Goal: Task Accomplishment & Management: Use online tool/utility

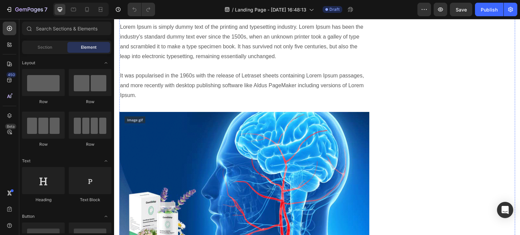
scroll to position [1083, 0]
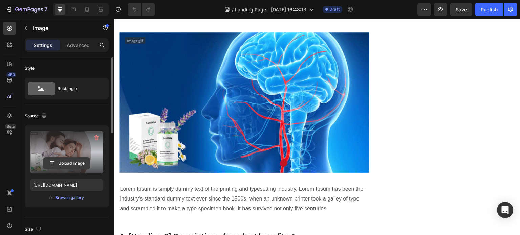
click at [63, 159] on input "file" at bounding box center [66, 164] width 47 height 12
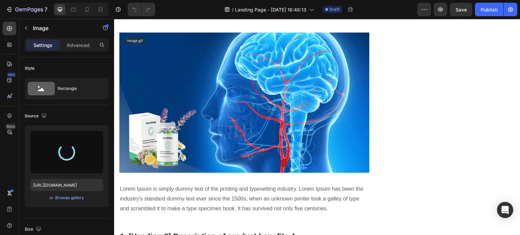
type input "[URL][DOMAIN_NAME]"
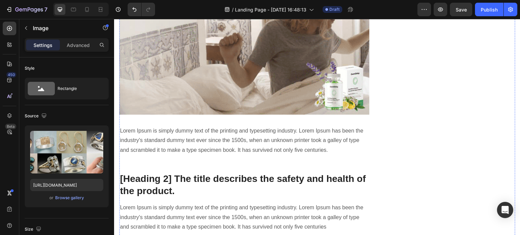
scroll to position [1557, 0]
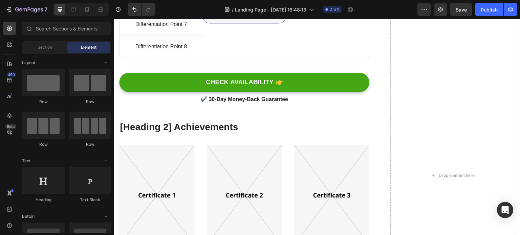
scroll to position [1658, 0]
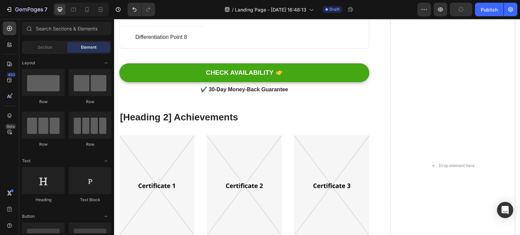
scroll to position [1532, 0]
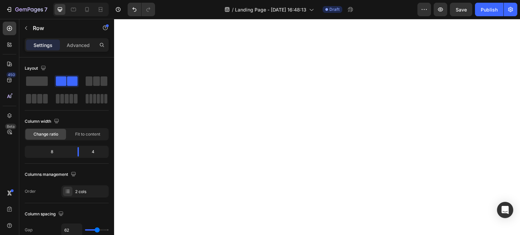
scroll to position [1296, 0]
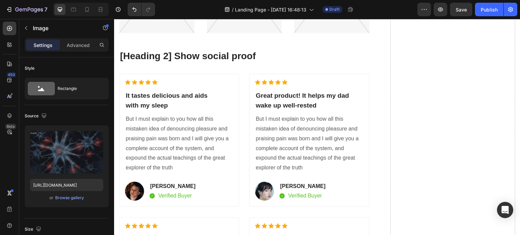
scroll to position [1769, 0]
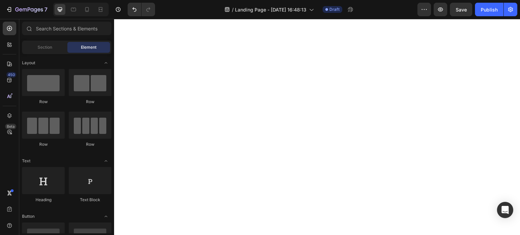
scroll to position [1702, 0]
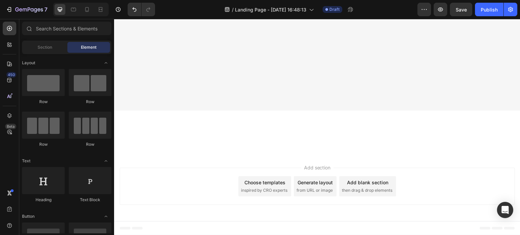
scroll to position [1769, 0]
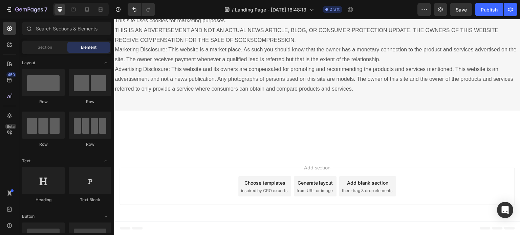
scroll to position [1972, 0]
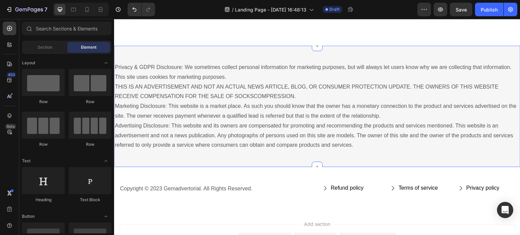
click at [330, 152] on div "Privacy & GDPR Disclosure: We sometimes collect personal information for market…" at bounding box center [317, 106] width 406 height 121
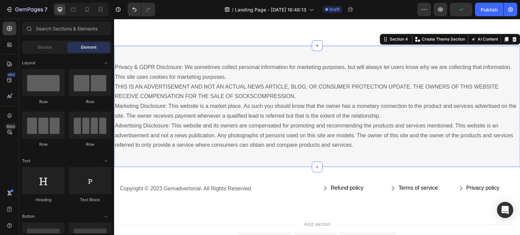
scroll to position [1907, 0]
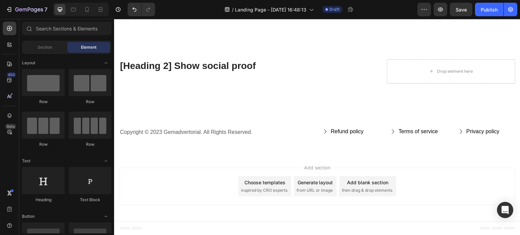
click at [314, 165] on span "Add section" at bounding box center [317, 167] width 32 height 7
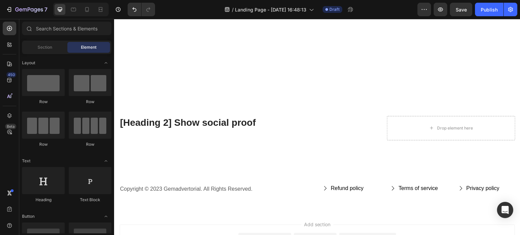
scroll to position [1671, 0]
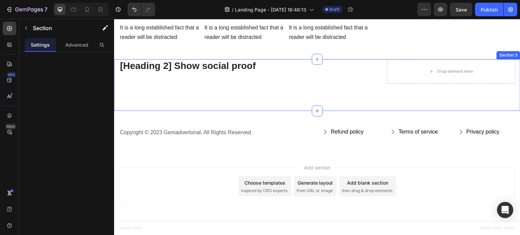
click at [284, 111] on div "[Heading 2] Show social proof Heading Drop element here Row Unique Value Propos…" at bounding box center [317, 84] width 406 height 51
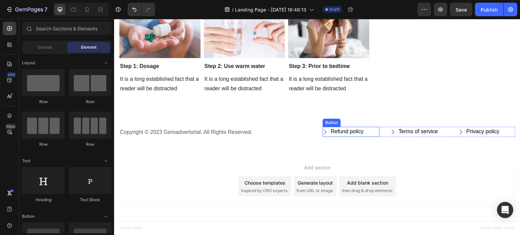
click at [323, 135] on icon "Refund policy" at bounding box center [325, 131] width 5 height 5
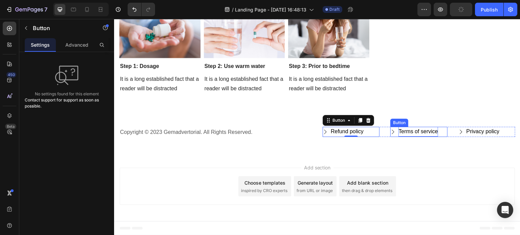
click at [401, 137] on div "Terms of service" at bounding box center [417, 132] width 39 height 10
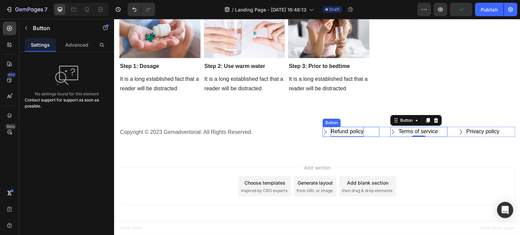
click at [352, 137] on div "Refund policy" at bounding box center [347, 132] width 33 height 10
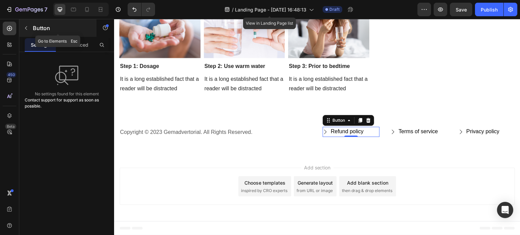
click at [26, 28] on icon "button" at bounding box center [25, 27] width 5 height 5
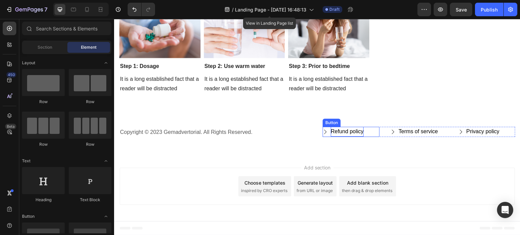
click at [354, 137] on div "Refund policy" at bounding box center [347, 132] width 33 height 10
drag, startPoint x: 45, startPoint y: 44, endPoint x: 54, endPoint y: 48, distance: 10.0
click at [46, 46] on span "Section" at bounding box center [45, 47] width 15 height 6
click at [335, 137] on div "Refund policy" at bounding box center [347, 132] width 33 height 10
click at [346, 137] on p "Refund policy" at bounding box center [347, 132] width 33 height 10
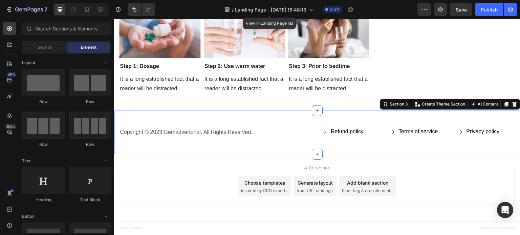
click at [356, 143] on div "Copyright © 2023 Gemadvertorial. All Rights Reserved. Text block Refund policy …" at bounding box center [317, 135] width 396 height 17
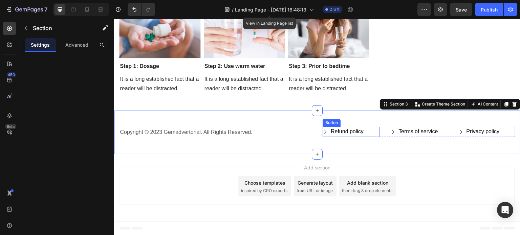
click at [368, 137] on div "Refund policy Button" at bounding box center [351, 132] width 57 height 10
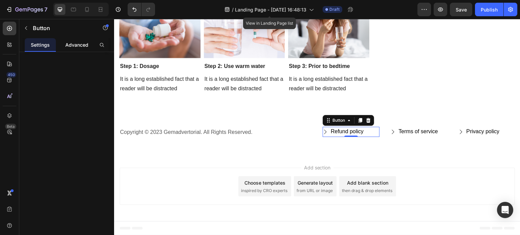
click at [71, 46] on p "Advanced" at bounding box center [76, 44] width 23 height 7
click at [46, 46] on p "Settings" at bounding box center [40, 44] width 19 height 7
click at [24, 25] on icon "button" at bounding box center [25, 27] width 5 height 5
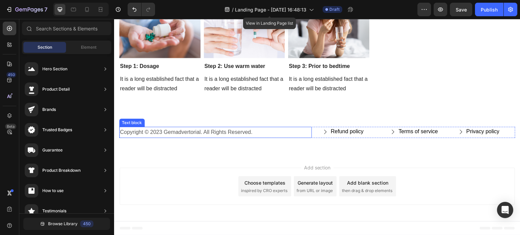
click at [191, 137] on p "Copyright © 2023 Gemadvertorial. All Rights Reserved." at bounding box center [215, 133] width 191 height 10
click at [201, 137] on p "Copyright © 2023 Gemadvertorial. All Rights Reserved." at bounding box center [215, 133] width 191 height 10
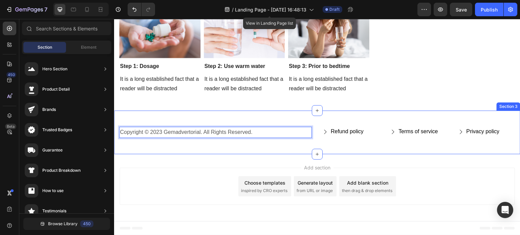
click at [194, 154] on div "Copyright © 2023 Gemadvertorial. All Rights Reserved. Text block 0 Refund polic…" at bounding box center [317, 133] width 406 height 44
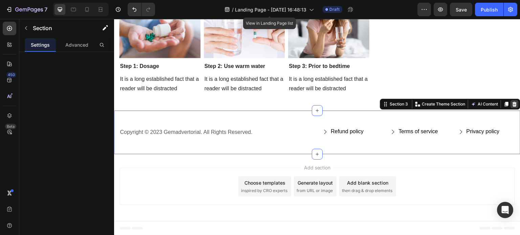
click at [510, 108] on div at bounding box center [514, 104] width 8 height 8
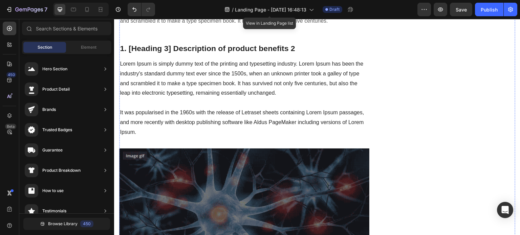
scroll to position [831, 0]
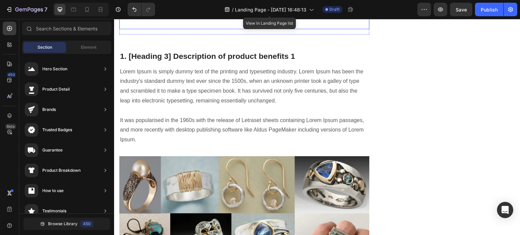
scroll to position [560, 0]
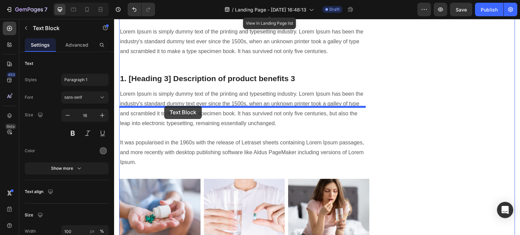
scroll to position [1107, 0]
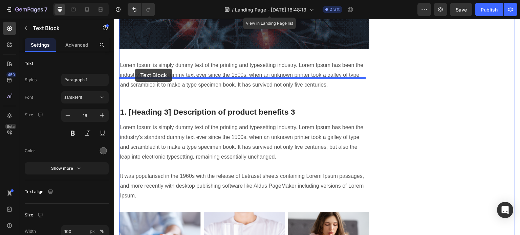
drag, startPoint x: 127, startPoint y: 58, endPoint x: 135, endPoint y: 69, distance: 13.6
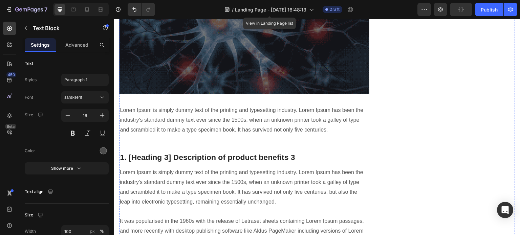
scroll to position [953, 0]
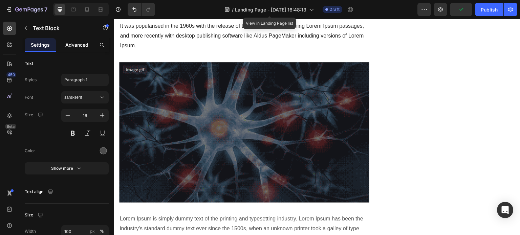
click at [74, 47] on p "Advanced" at bounding box center [76, 44] width 23 height 7
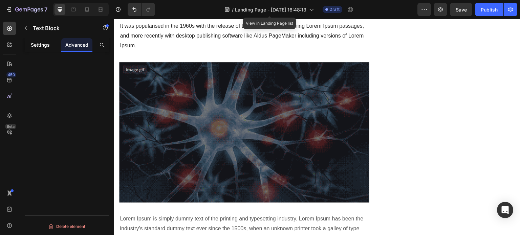
click at [56, 48] on div "Settings" at bounding box center [40, 45] width 31 height 14
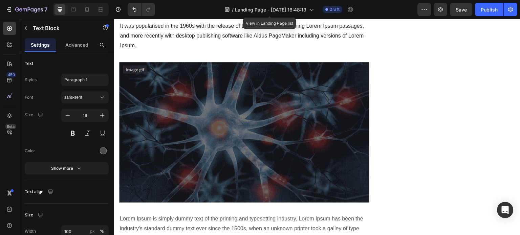
click at [76, 45] on p "Advanced" at bounding box center [76, 44] width 23 height 7
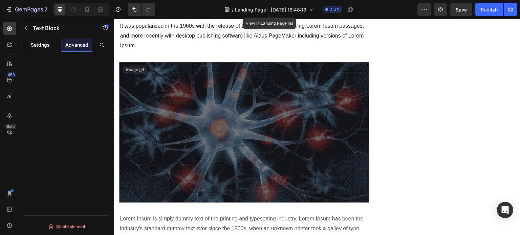
click at [49, 45] on p "Settings" at bounding box center [40, 44] width 19 height 7
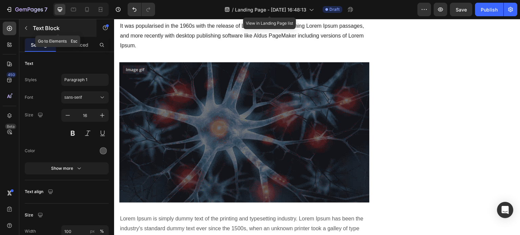
click at [27, 31] on button "button" at bounding box center [26, 28] width 11 height 11
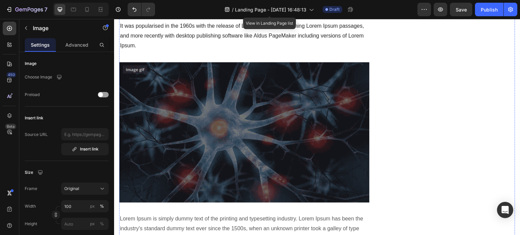
click at [75, 46] on p "Advanced" at bounding box center [76, 44] width 23 height 7
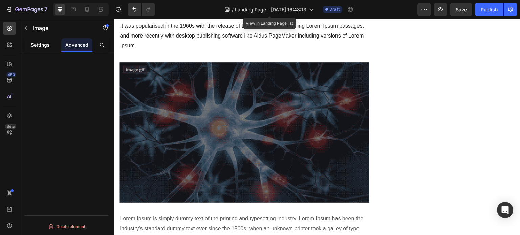
click at [39, 46] on p "Settings" at bounding box center [40, 44] width 19 height 7
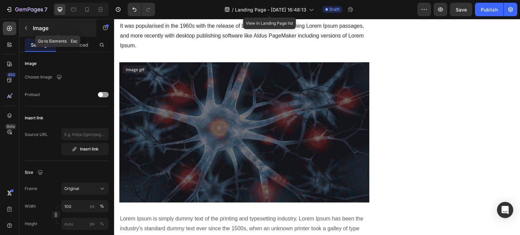
click at [31, 34] on div "Image" at bounding box center [57, 28] width 77 height 18
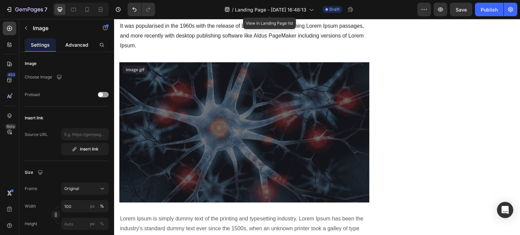
click at [71, 42] on p "Advanced" at bounding box center [76, 44] width 23 height 7
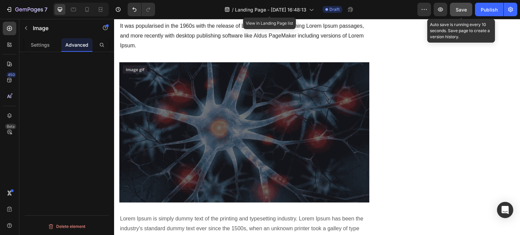
click at [456, 13] on button "Save" at bounding box center [461, 10] width 22 height 14
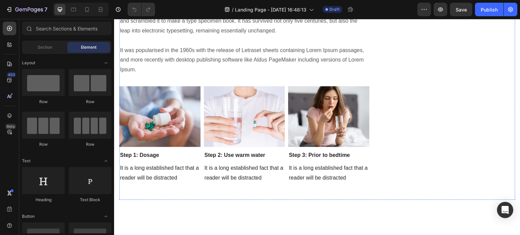
scroll to position [981, 0]
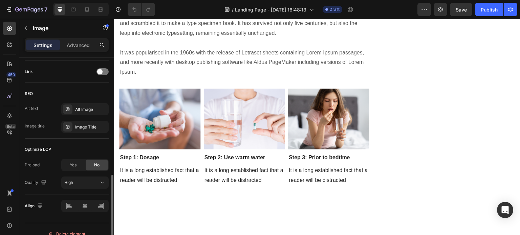
scroll to position [313, 0]
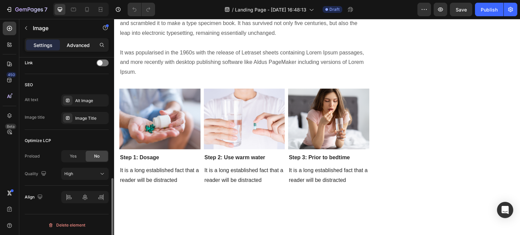
click at [73, 45] on p "Advanced" at bounding box center [78, 45] width 23 height 7
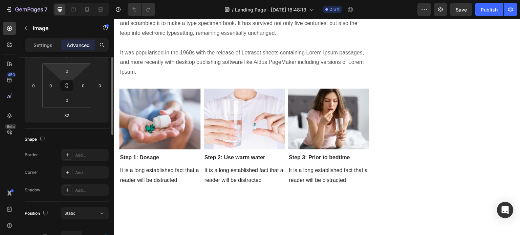
scroll to position [69, 0]
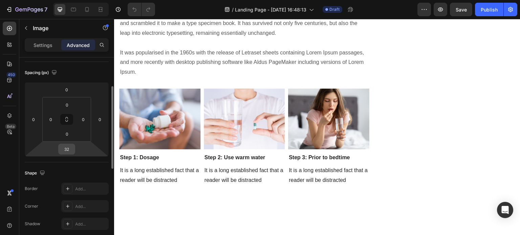
click at [68, 148] on input "32" at bounding box center [67, 149] width 14 height 10
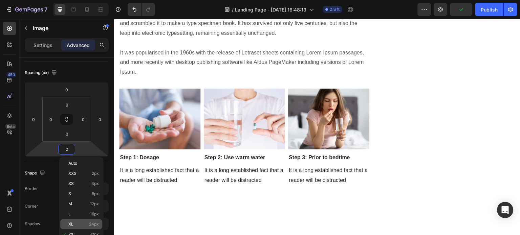
click at [78, 224] on p "XL 24px" at bounding box center [83, 224] width 30 height 5
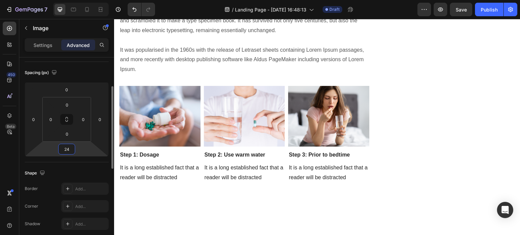
click at [68, 147] on input "24" at bounding box center [67, 149] width 14 height 10
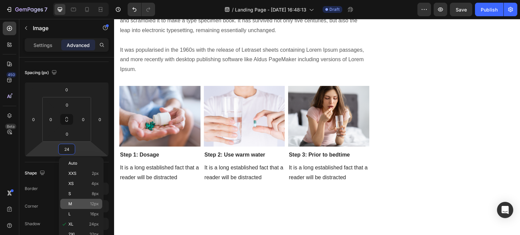
click at [74, 207] on div "M 12px" at bounding box center [81, 204] width 42 height 10
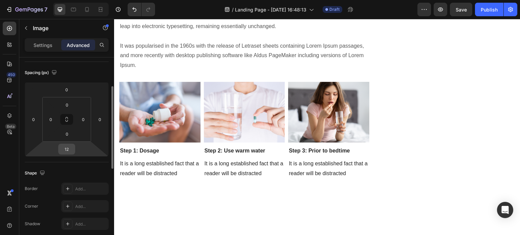
click at [73, 145] on div "12" at bounding box center [66, 149] width 17 height 11
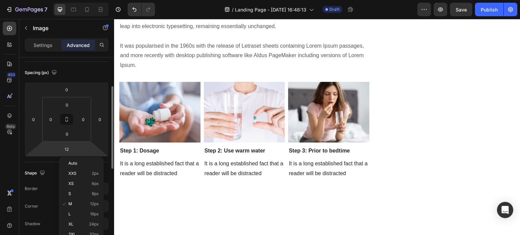
click at [75, 0] on html "7 / Landing Page - [DATE] 16:48:13 Draft Preview Save Publish 450 Beta Sections…" at bounding box center [260, 0] width 520 height 0
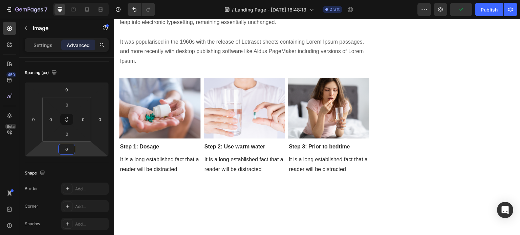
type input "0"
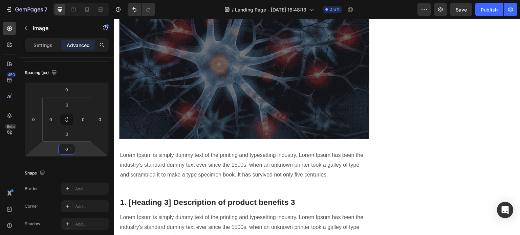
scroll to position [1015, 0]
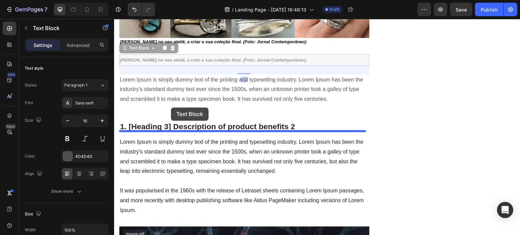
scroll to position [787, 0]
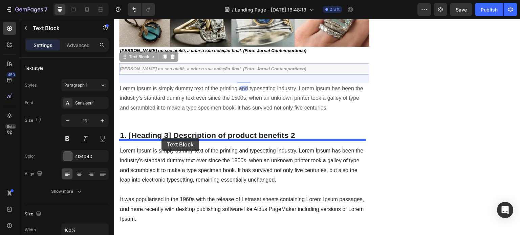
drag, startPoint x: 126, startPoint y: 150, endPoint x: 161, endPoint y: 138, distance: 37.2
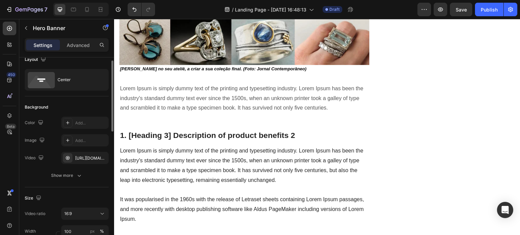
scroll to position [0, 0]
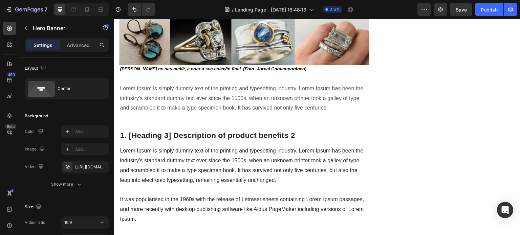
click at [77, 52] on div "Settings Advanced" at bounding box center [66, 47] width 95 height 19
click at [79, 49] on div "Advanced" at bounding box center [78, 45] width 34 height 11
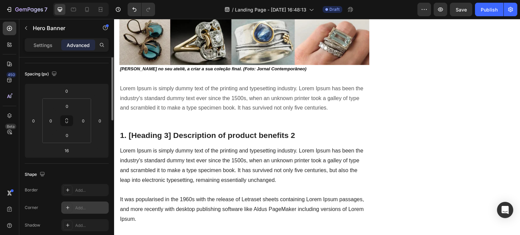
scroll to position [34, 0]
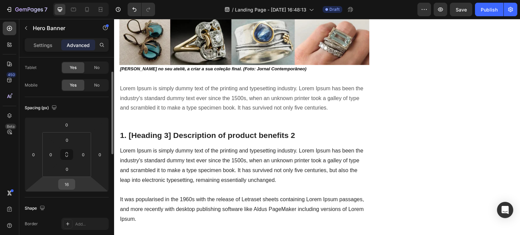
click at [68, 189] on input "16" at bounding box center [67, 184] width 14 height 10
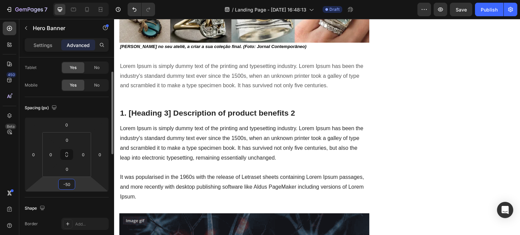
type input "-5"
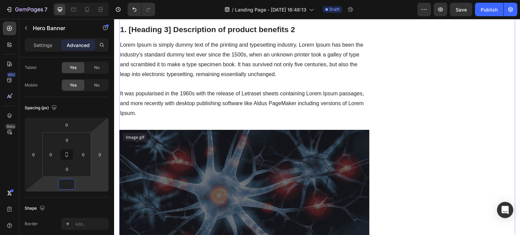
scroll to position [888, 0]
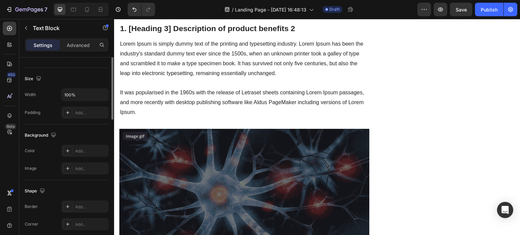
scroll to position [34, 0]
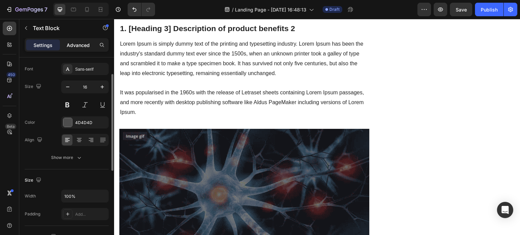
click at [76, 45] on p "Advanced" at bounding box center [78, 45] width 23 height 7
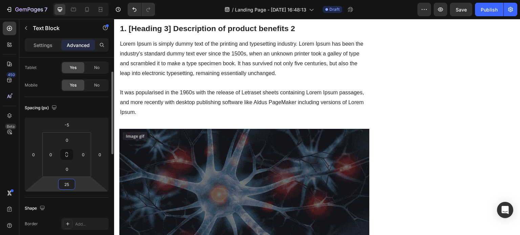
type input "0"
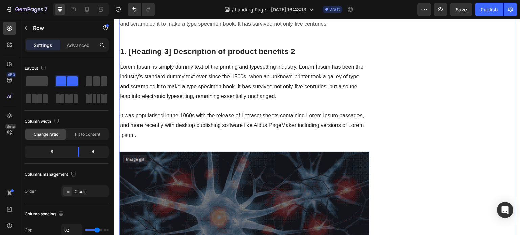
scroll to position [855, 0]
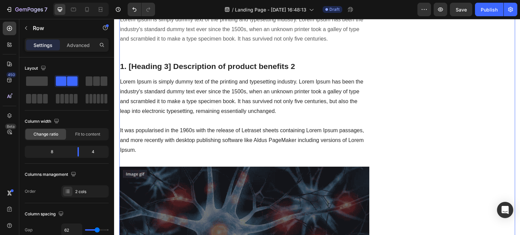
scroll to position [821, 0]
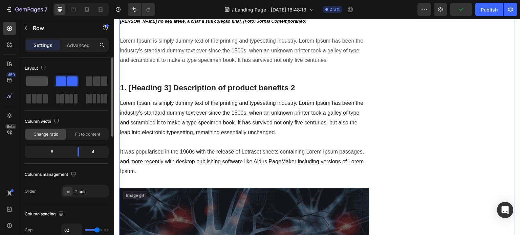
click at [43, 84] on span at bounding box center [37, 80] width 22 height 9
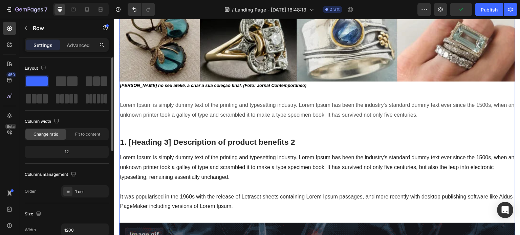
scroll to position [942, 0]
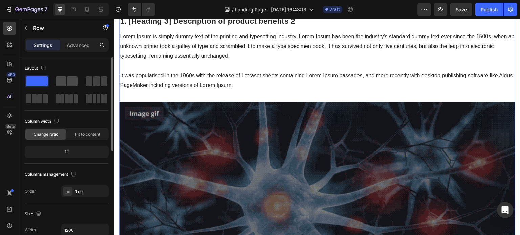
click at [68, 87] on div at bounding box center [66, 81] width 24 height 12
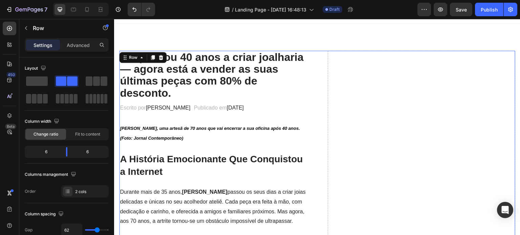
scroll to position [7, 0]
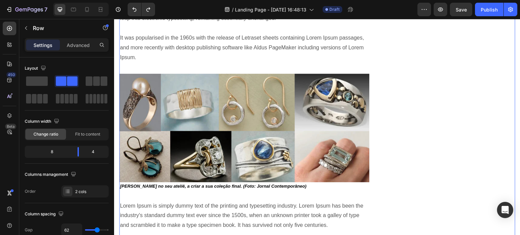
scroll to position [835, 0]
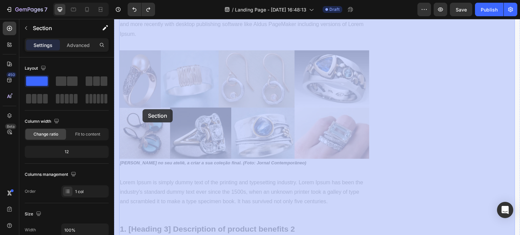
drag, startPoint x: 116, startPoint y: 104, endPoint x: 142, endPoint y: 109, distance: 27.2
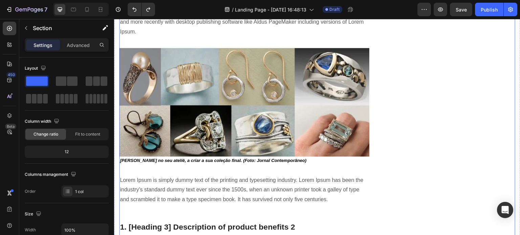
scroll to position [846, 0]
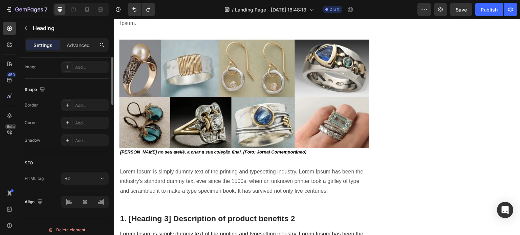
scroll to position [68, 0]
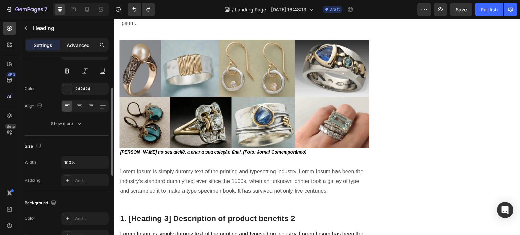
click at [82, 44] on p "Advanced" at bounding box center [78, 45] width 23 height 7
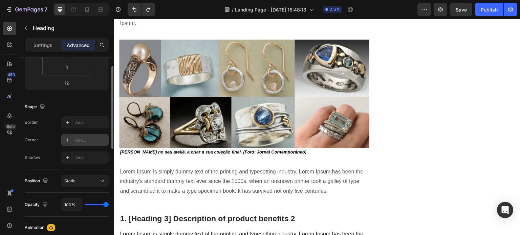
scroll to position [34, 0]
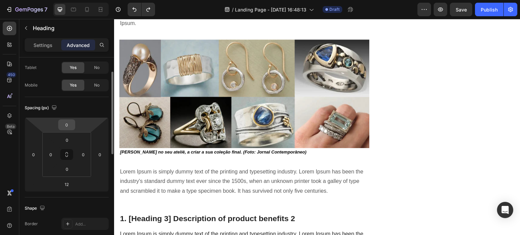
click at [70, 124] on input "0" at bounding box center [67, 125] width 14 height 10
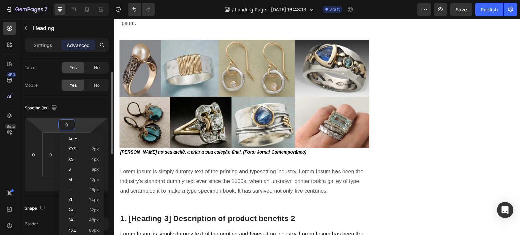
click at [64, 124] on input "0" at bounding box center [67, 125] width 14 height 10
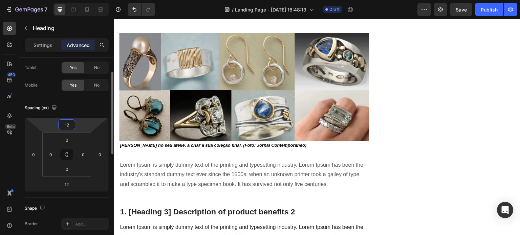
type input "-25"
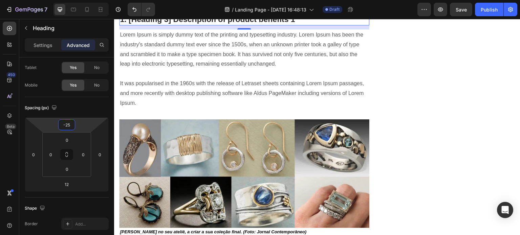
scroll to position [778, 0]
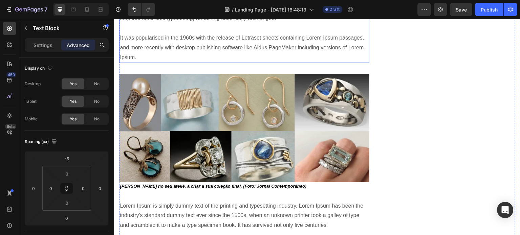
scroll to position [812, 0]
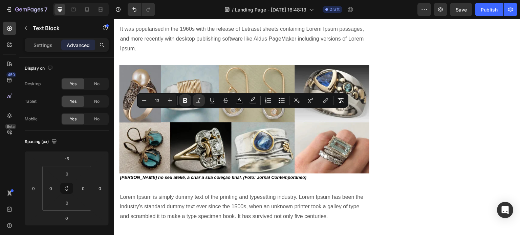
drag, startPoint x: 246, startPoint y: 115, endPoint x: 238, endPoint y: 117, distance: 8.7
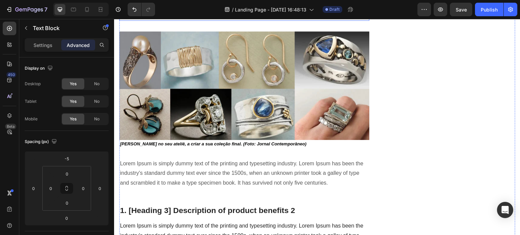
scroll to position [846, 0]
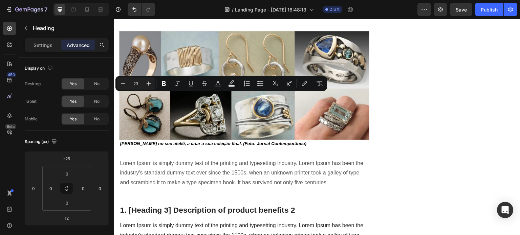
drag, startPoint x: 301, startPoint y: 97, endPoint x: 113, endPoint y: 94, distance: 188.2
click at [114, 94] on html "Header Ela passou 40 anos a criar joalharia — agora está a vender as suas últim…" at bounding box center [317, 76] width 406 height 1806
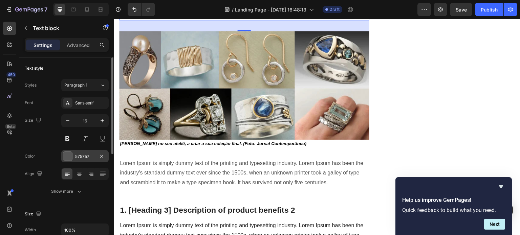
click at [69, 160] on div at bounding box center [67, 156] width 9 height 9
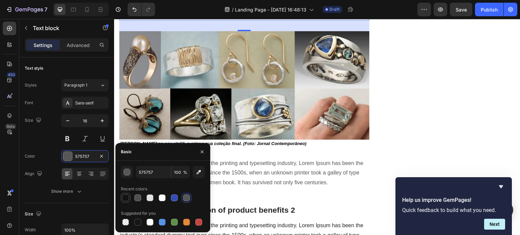
click at [127, 200] on div at bounding box center [125, 198] width 7 height 7
type input "121212"
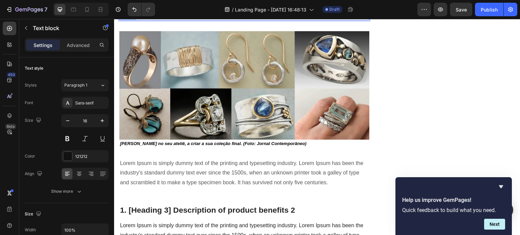
drag, startPoint x: 160, startPoint y: 182, endPoint x: 100, endPoint y: 115, distance: 89.9
click at [114, 115] on html "Header Ela passou 40 anos a criar joalharia — agora está a vender as suas últim…" at bounding box center [317, 76] width 406 height 1806
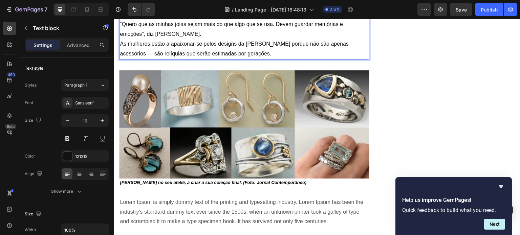
click at [341, 20] on p "Cada colar, pulseira e par de brincos carrega uma história. Desde a escolha de …" at bounding box center [244, 5] width 249 height 29
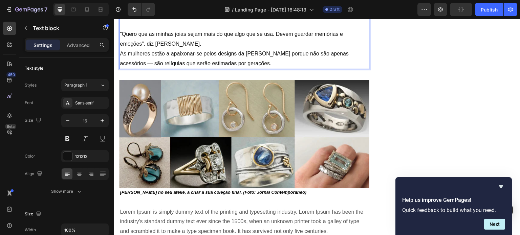
click at [245, 49] on p "“Quero que as minhas joias sejam mais do que algo que se usa. Devem guardar mem…" at bounding box center [244, 39] width 249 height 20
click at [175, 49] on p "“Quero que as minhas joias sejam mais do que algo que se usa. Devem guardar mem…" at bounding box center [244, 39] width 249 height 20
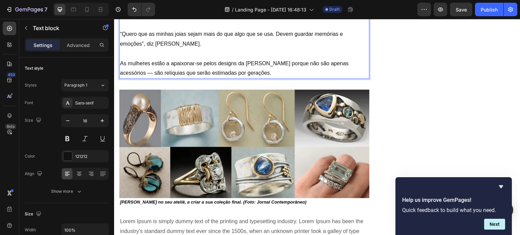
drag, startPoint x: 149, startPoint y: 116, endPoint x: 159, endPoint y: 113, distance: 10.8
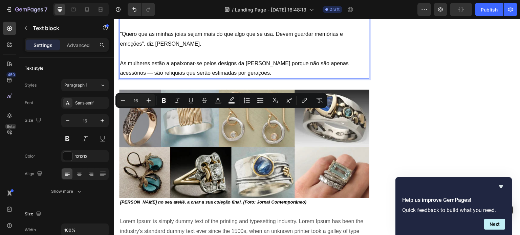
drag, startPoint x: 148, startPoint y: 115, endPoint x: 159, endPoint y: 114, distance: 11.6
drag, startPoint x: 164, startPoint y: 99, endPoint x: 52, endPoint y: 92, distance: 111.9
click at [164, 99] on icon "Editor contextual toolbar" at bounding box center [163, 100] width 7 height 7
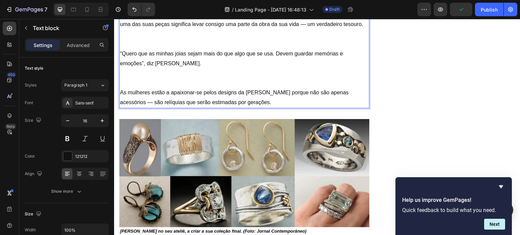
drag, startPoint x: 206, startPoint y: 154, endPoint x: 206, endPoint y: 160, distance: 5.8
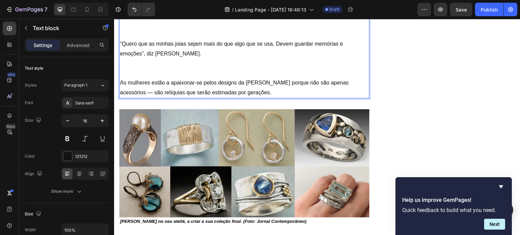
click at [186, 39] on p "Cada colar, pulseira e par de brincos carrega uma história. Desde a escolha de …" at bounding box center [244, 15] width 249 height 49
click at [343, 39] on p "Cada colar, pulseira e par de brincos carrega uma história. Desde a escolha de …" at bounding box center [244, 15] width 249 height 49
drag, startPoint x: 292, startPoint y: 194, endPoint x: 286, endPoint y: 202, distance: 9.8
click at [286, 39] on p "Cada colar, pulseira e par de brincos carrega uma história. Desde a escolha de …" at bounding box center [244, 15] width 249 height 49
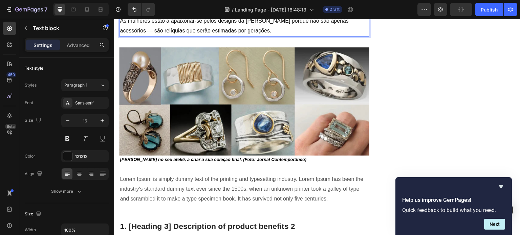
scroll to position [914, 0]
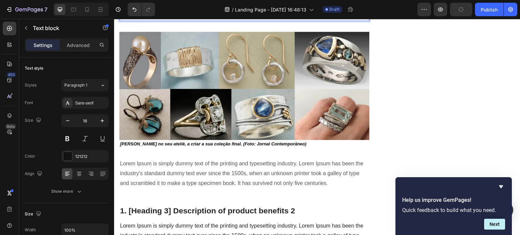
drag, startPoint x: 191, startPoint y: 152, endPoint x: 190, endPoint y: 164, distance: 12.0
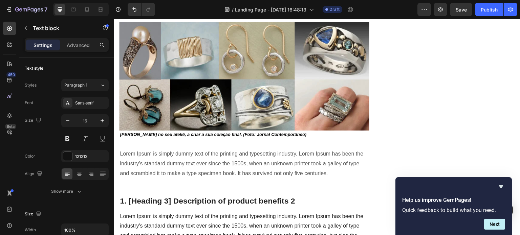
drag, startPoint x: 156, startPoint y: 145, endPoint x: 165, endPoint y: 144, distance: 9.5
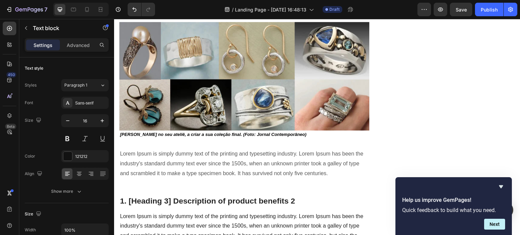
drag, startPoint x: 122, startPoint y: 133, endPoint x: 125, endPoint y: 138, distance: 5.8
drag, startPoint x: 120, startPoint y: 134, endPoint x: 142, endPoint y: 144, distance: 24.1
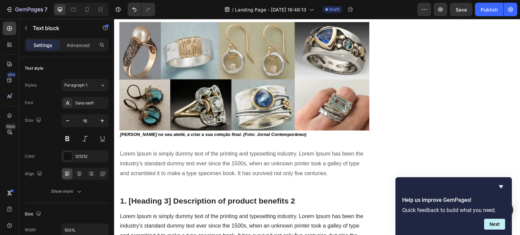
drag, startPoint x: 143, startPoint y: 144, endPoint x: 120, endPoint y: 136, distance: 24.4
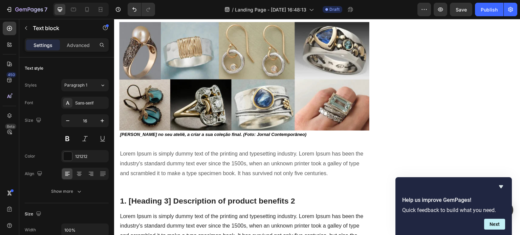
drag, startPoint x: 120, startPoint y: 133, endPoint x: 143, endPoint y: 144, distance: 25.4
drag, startPoint x: 177, startPoint y: 133, endPoint x: 167, endPoint y: 134, distance: 10.2
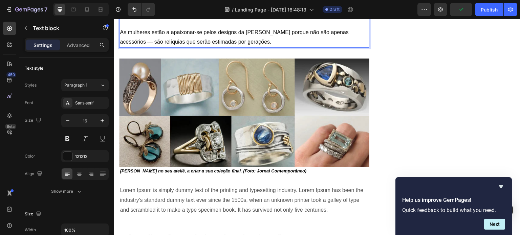
scroll to position [880, 0]
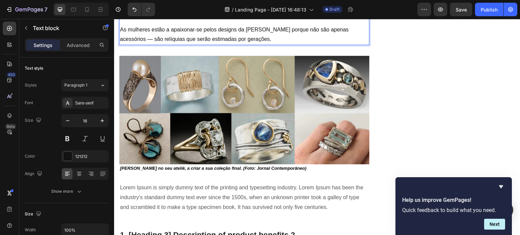
click at [140, 25] on p "“Quero que as minhas joias sejam mais do que algo que se usa. Devem guardar mem…" at bounding box center [244, 10] width 249 height 29
click at [151, 25] on p "“Quero que as minhas joias sejam mais do que algo que se usa. Devem guardar mem…" at bounding box center [244, 10] width 249 height 29
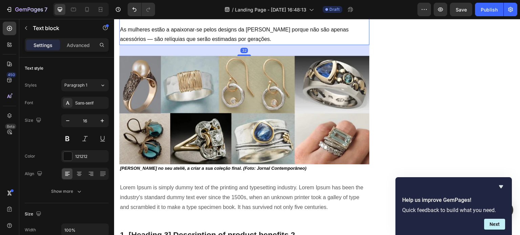
click at [201, 25] on p "“Quero que as minhas joias sejam mais do que algo que se usa. Devem guardar mem…" at bounding box center [244, 10] width 249 height 29
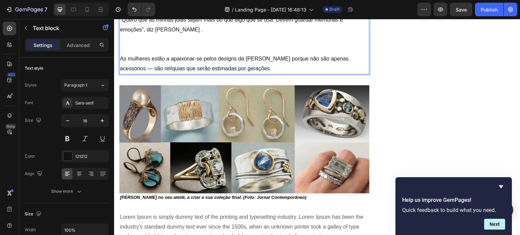
drag, startPoint x: 145, startPoint y: 177, endPoint x: 139, endPoint y: 178, distance: 5.1
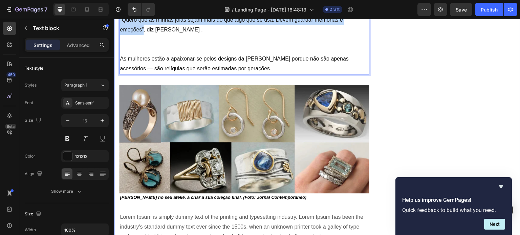
drag, startPoint x: 142, startPoint y: 198, endPoint x: 118, endPoint y: 187, distance: 25.9
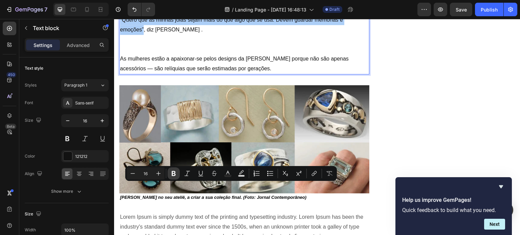
click at [171, 176] on icon "Editor contextual toolbar" at bounding box center [173, 173] width 7 height 7
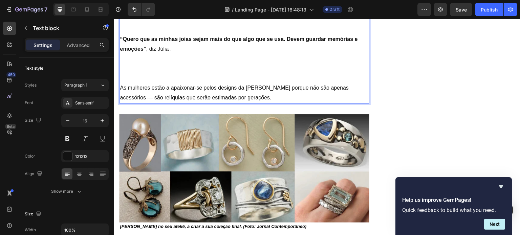
click at [186, 35] on p "Cada colar, pulseira e par de brincos carrega uma história. Desde a escolha de …" at bounding box center [244, 5] width 249 height 59
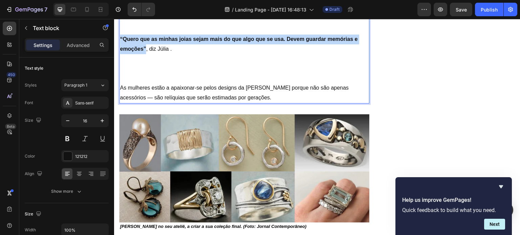
drag, startPoint x: 146, startPoint y: 216, endPoint x: 120, endPoint y: 208, distance: 26.4
click at [120, 52] on strong "“Quero que as minhas joias sejam mais do que algo que se usa. Devem guardar mem…" at bounding box center [239, 44] width 238 height 16
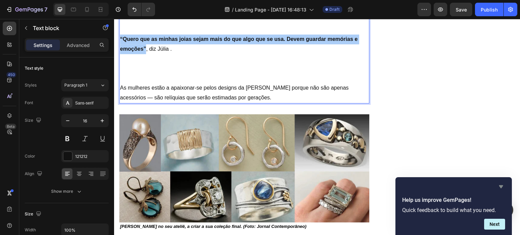
click at [500, 184] on icon "Hide survey" at bounding box center [501, 187] width 8 height 8
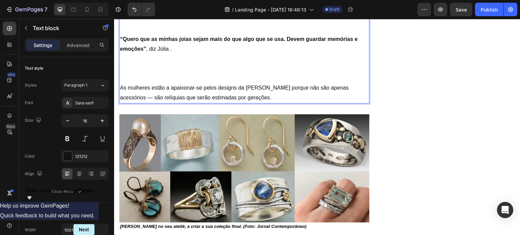
click at [207, 35] on p "Cada colar, pulseira e par de brincos carrega uma história. Desde a escolha de …" at bounding box center [244, 5] width 249 height 59
drag, startPoint x: 197, startPoint y: 131, endPoint x: 165, endPoint y: 120, distance: 33.4
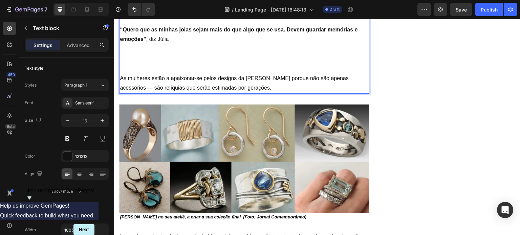
drag, startPoint x: 158, startPoint y: 124, endPoint x: 150, endPoint y: 129, distance: 9.3
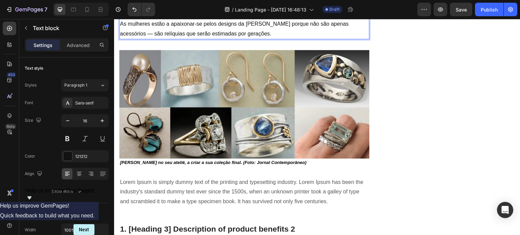
scroll to position [948, 0]
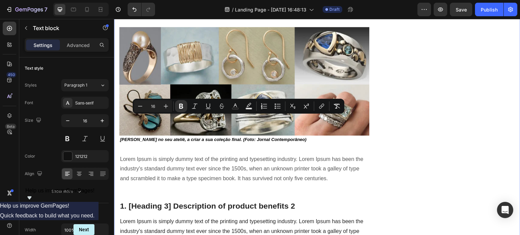
drag, startPoint x: 146, startPoint y: 129, endPoint x: 117, endPoint y: 120, distance: 30.1
click at [192, 108] on icon "Editor contextual toolbar" at bounding box center [194, 106] width 7 height 7
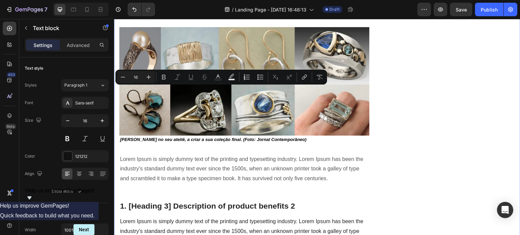
drag, startPoint x: 130, startPoint y: 112, endPoint x: 118, endPoint y: 87, distance: 27.4
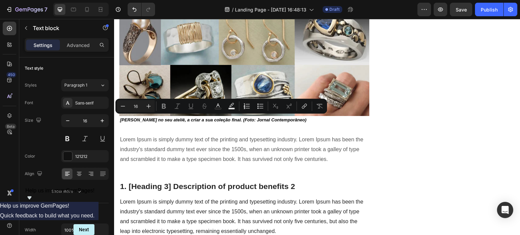
drag, startPoint x: 133, startPoint y: 141, endPoint x: 124, endPoint y: 123, distance: 20.0
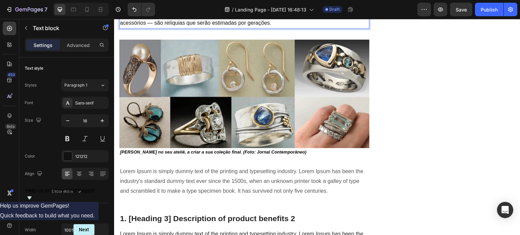
scroll to position [880, 0]
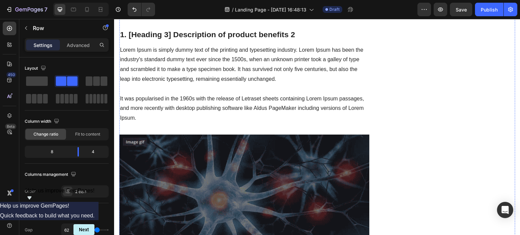
scroll to position [1083, 0]
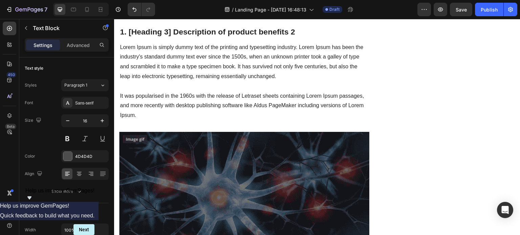
drag, startPoint x: 236, startPoint y: 131, endPoint x: 119, endPoint y: 130, distance: 117.1
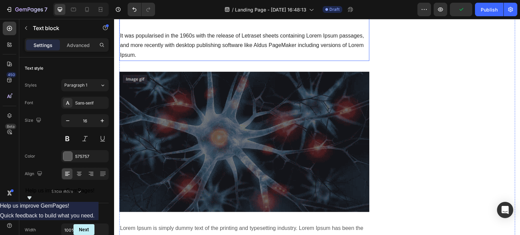
scroll to position [1185, 0]
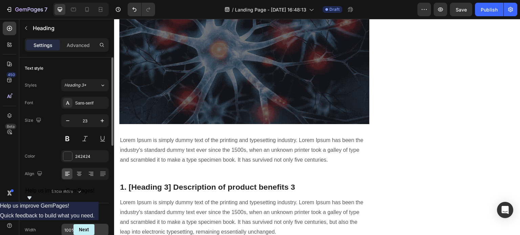
scroll to position [102, 0]
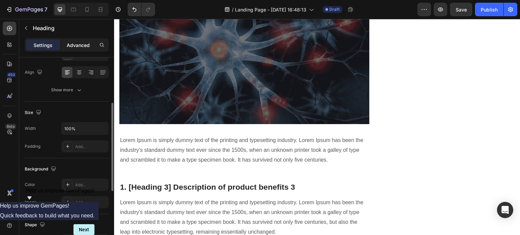
click at [79, 42] on p "Advanced" at bounding box center [78, 45] width 23 height 7
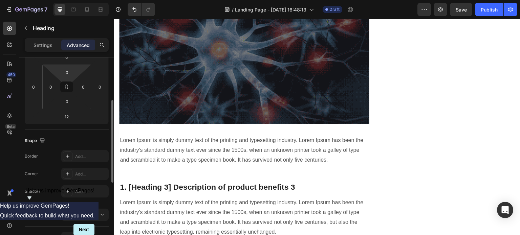
scroll to position [68, 0]
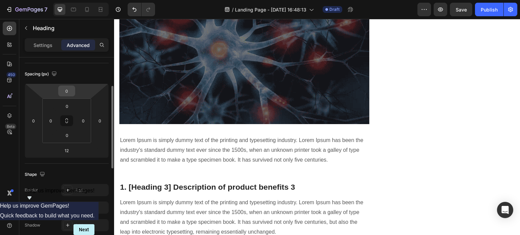
click at [65, 91] on input "0" at bounding box center [67, 91] width 14 height 10
click at [63, 92] on input "0" at bounding box center [67, 91] width 14 height 10
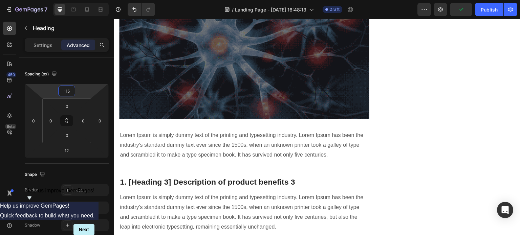
type input "-15"
drag, startPoint x: 298, startPoint y: 43, endPoint x: 116, endPoint y: 46, distance: 182.1
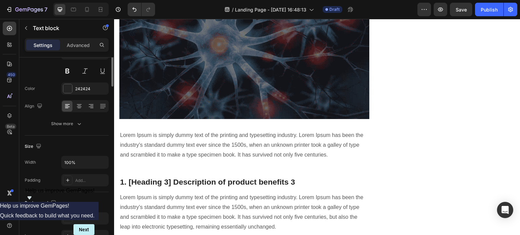
scroll to position [0, 0]
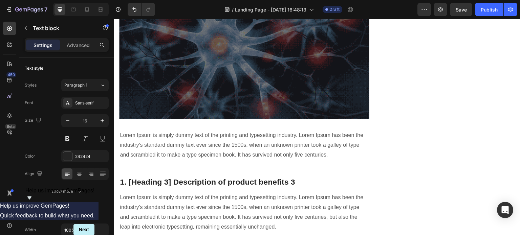
drag, startPoint x: 147, startPoint y: 129, endPoint x: 99, endPoint y: 45, distance: 96.4
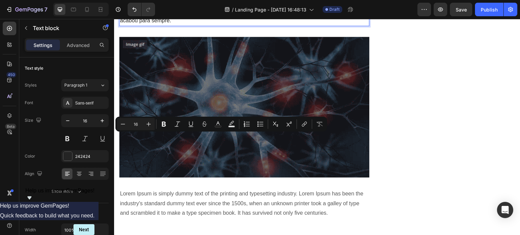
drag, startPoint x: 120, startPoint y: 138, endPoint x: 305, endPoint y: 140, distance: 185.1
click at [175, 128] on button "Italic" at bounding box center [177, 124] width 12 height 12
click at [161, 128] on button "Bold" at bounding box center [164, 124] width 12 height 12
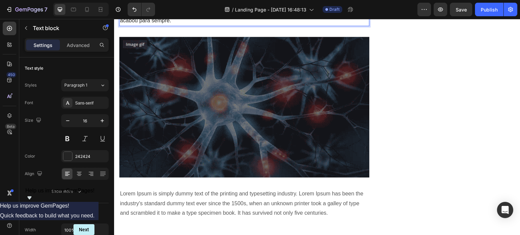
drag, startPoint x: 347, startPoint y: 137, endPoint x: 181, endPoint y: 158, distance: 167.2
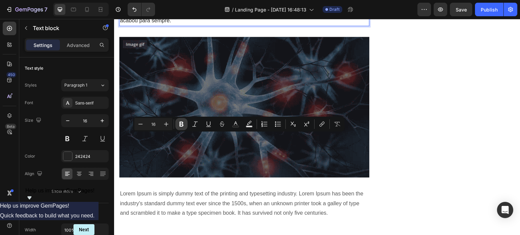
click at [183, 125] on icon "Editor contextual toolbar" at bounding box center [181, 124] width 4 height 5
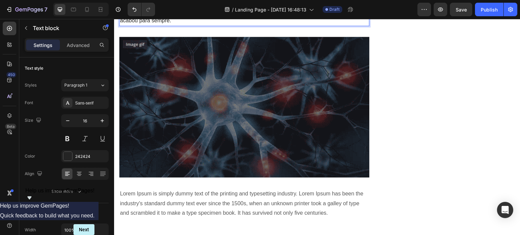
drag, startPoint x: 348, startPoint y: 138, endPoint x: 350, endPoint y: 152, distance: 14.7
drag, startPoint x: 347, startPoint y: 137, endPoint x: 347, endPoint y: 143, distance: 6.1
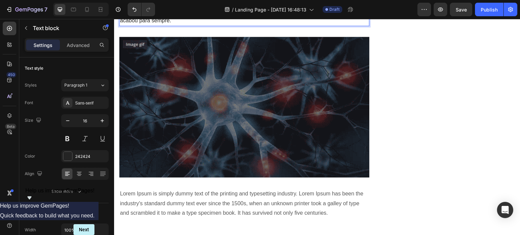
drag, startPoint x: 346, startPoint y: 137, endPoint x: 349, endPoint y: 150, distance: 12.5
drag, startPoint x: 346, startPoint y: 138, endPoint x: 351, endPoint y: 155, distance: 17.3
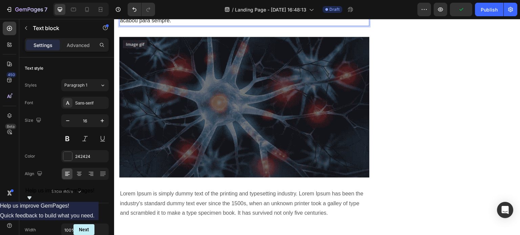
drag, startPoint x: 226, startPoint y: 155, endPoint x: 176, endPoint y: 148, distance: 50.7
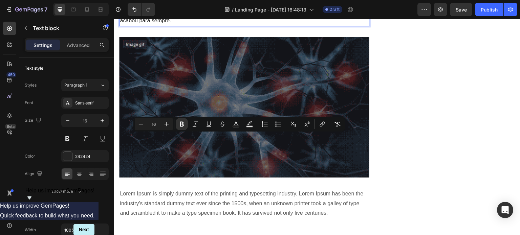
drag, startPoint x: 345, startPoint y: 136, endPoint x: 336, endPoint y: 156, distance: 22.6
click at [192, 123] on button "Italic" at bounding box center [195, 124] width 12 height 12
drag, startPoint x: 262, startPoint y: 157, endPoint x: 327, endPoint y: 155, distance: 64.7
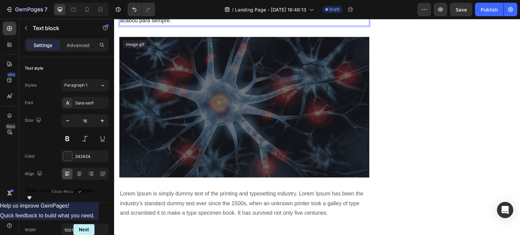
drag, startPoint x: 319, startPoint y: 137, endPoint x: 295, endPoint y: 134, distance: 24.6
drag, startPoint x: 282, startPoint y: 137, endPoint x: 316, endPoint y: 138, distance: 33.9
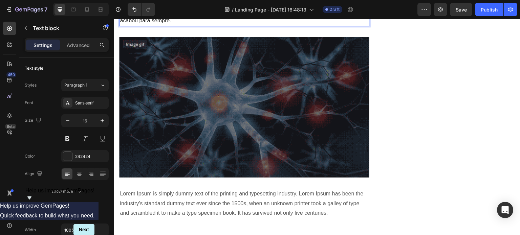
drag, startPoint x: 174, startPoint y: 61, endPoint x: 165, endPoint y: 61, distance: 9.5
drag, startPoint x: 350, startPoint y: 58, endPoint x: 356, endPoint y: 61, distance: 6.7
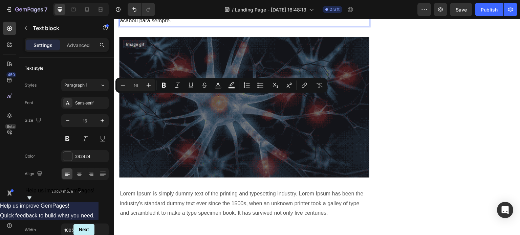
drag, startPoint x: 165, startPoint y: 98, endPoint x: 182, endPoint y: 99, distance: 16.6
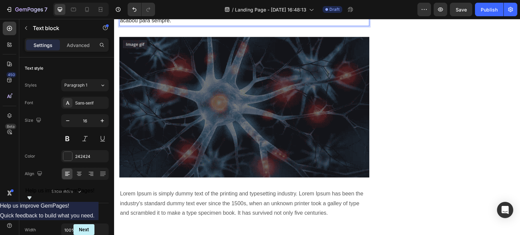
drag, startPoint x: 131, startPoint y: 119, endPoint x: 119, endPoint y: 121, distance: 12.0
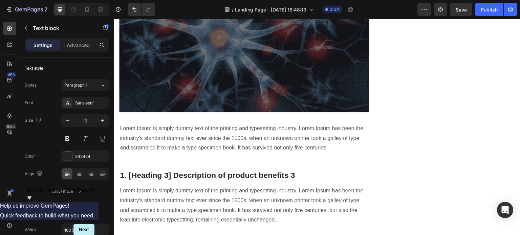
scroll to position [1252, 0]
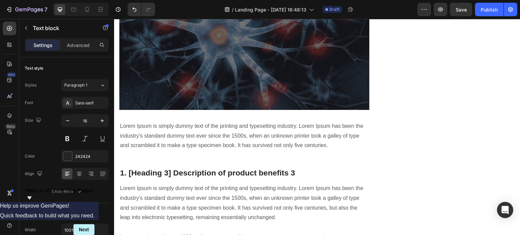
drag, startPoint x: 268, startPoint y: 108, endPoint x: 278, endPoint y: 107, distance: 9.9
drag, startPoint x: 283, startPoint y: 109, endPoint x: 286, endPoint y: 117, distance: 8.6
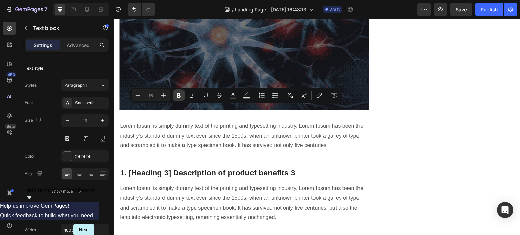
click at [181, 95] on icon "Editor contextual toolbar" at bounding box center [178, 95] width 7 height 7
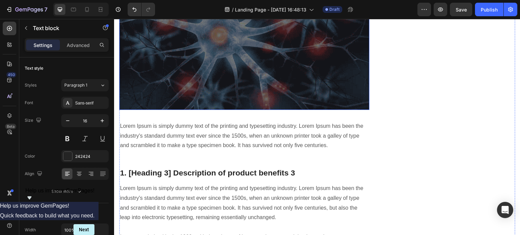
click at [214, 110] on img at bounding box center [244, 39] width 250 height 140
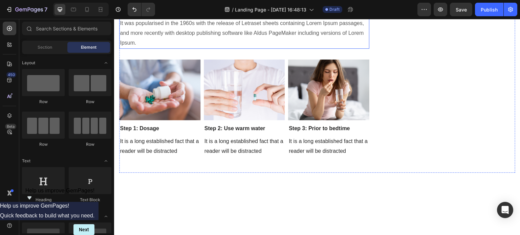
click at [212, 48] on p "Lorem Ipsum is simply dummy text of the printing and typesetting industry. Lore…" at bounding box center [244, 9] width 249 height 78
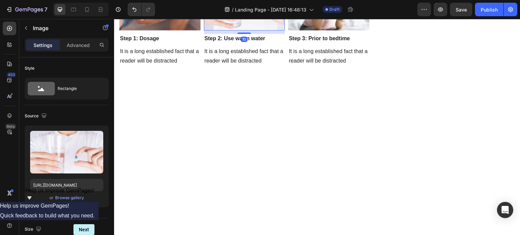
click at [215, 30] on img at bounding box center [244, -1] width 81 height 61
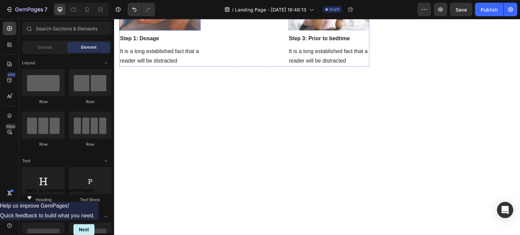
click at [198, 30] on img at bounding box center [159, -1] width 81 height 61
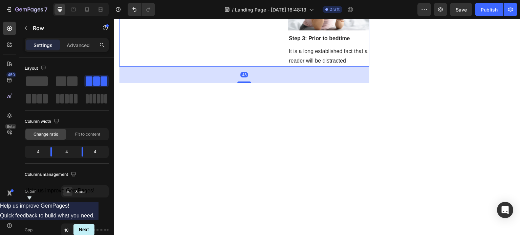
click at [208, 67] on div "Step 2: Use warm water Text block It is a long established fact that a reader w…" at bounding box center [244, 17] width 81 height 97
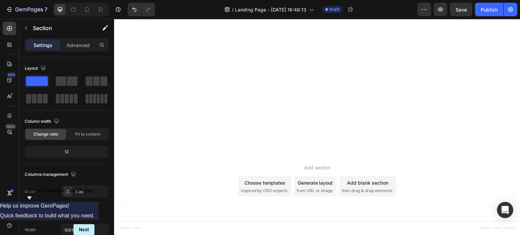
click at [175, 146] on div at bounding box center [317, 69] width 406 height 169
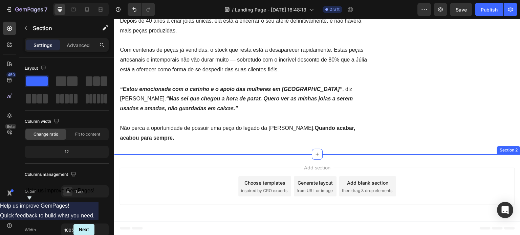
scroll to position [1233, 0]
click at [176, 83] on p "Rich Text Editor. Editing area: main" at bounding box center [244, 80] width 249 height 10
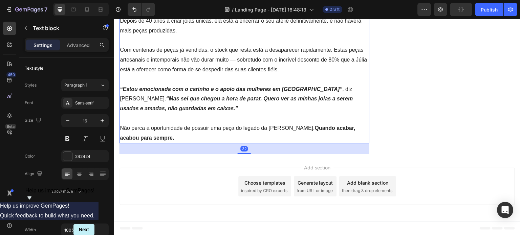
click at [192, 168] on div "Add section Choose templates inspired by CRO experts Generate layout from URL o…" at bounding box center [316, 186] width 395 height 37
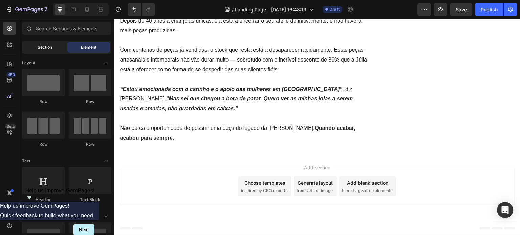
click at [50, 44] on span "Section" at bounding box center [45, 47] width 15 height 6
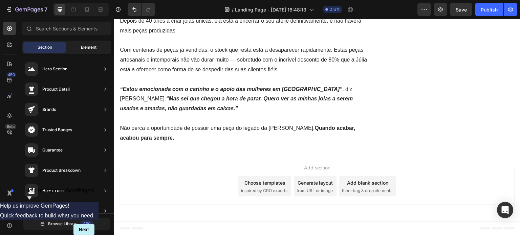
click at [81, 47] on span "Element" at bounding box center [89, 47] width 16 height 6
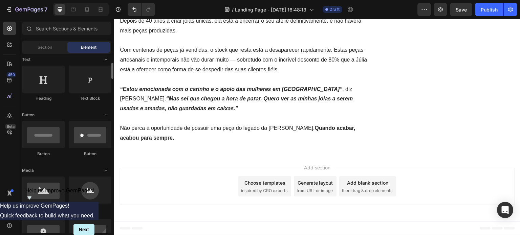
scroll to position [135, 0]
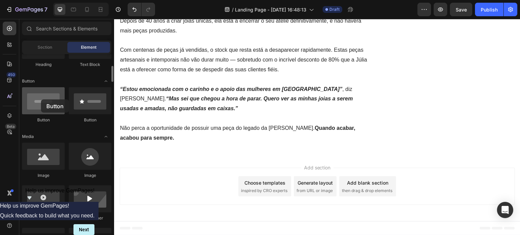
click at [41, 100] on div at bounding box center [43, 100] width 43 height 27
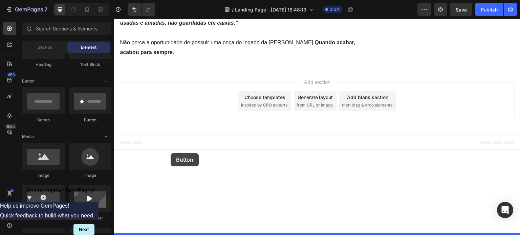
drag, startPoint x: 161, startPoint y: 119, endPoint x: 171, endPoint y: 153, distance: 35.2
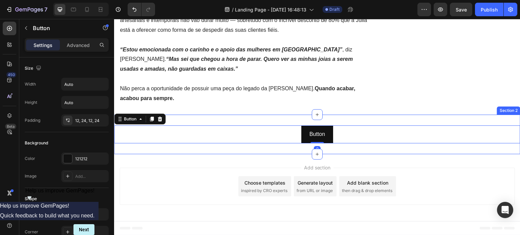
scroll to position [1273, 0]
click at [84, 47] on p "Advanced" at bounding box center [78, 45] width 23 height 7
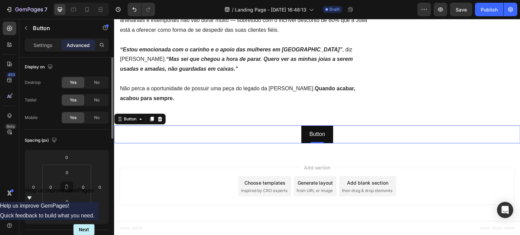
scroll to position [0, 0]
click at [49, 47] on p "Settings" at bounding box center [43, 45] width 19 height 7
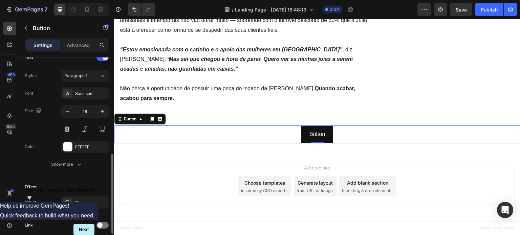
scroll to position [287, 0]
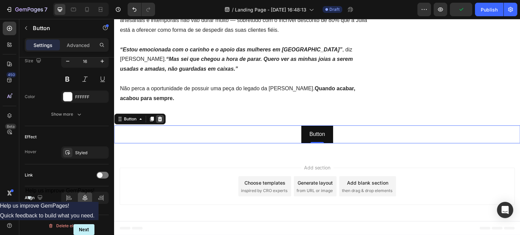
click at [160, 117] on icon at bounding box center [160, 119] width 4 height 5
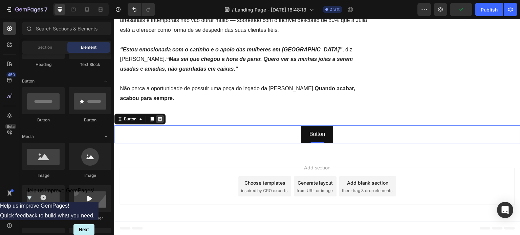
scroll to position [1275, 0]
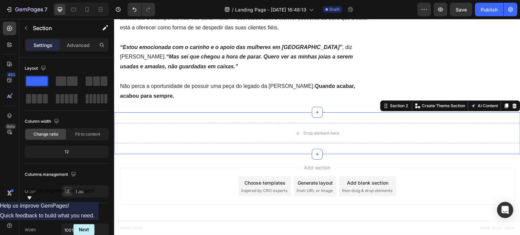
click at [244, 118] on div "Drop element here Section 2 You can create reusable sections Create Theme Secti…" at bounding box center [317, 133] width 406 height 42
click at [76, 48] on p "Advanced" at bounding box center [78, 45] width 23 height 7
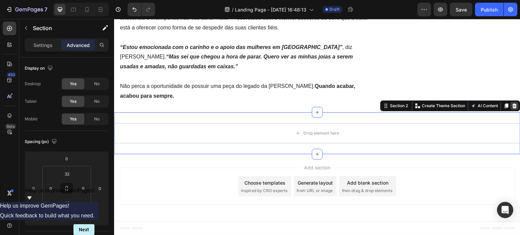
click at [512, 106] on icon at bounding box center [514, 105] width 5 height 5
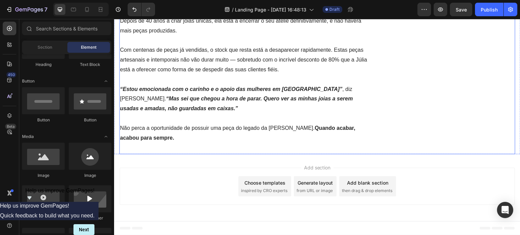
scroll to position [1233, 0]
click at [45, 52] on div "Section" at bounding box center [44, 47] width 43 height 11
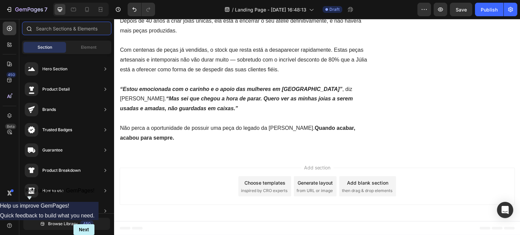
click at [49, 26] on input "text" at bounding box center [66, 29] width 89 height 14
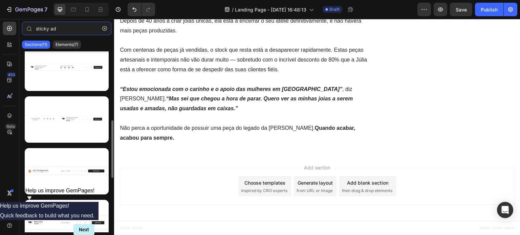
scroll to position [47, 0]
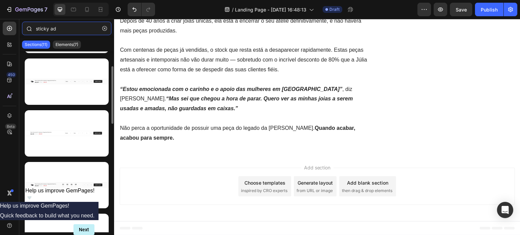
click at [50, 30] on input "sticky ad" at bounding box center [66, 29] width 89 height 14
type input "sticky ad"
click at [58, 46] on p "Elements(7)" at bounding box center [67, 44] width 23 height 5
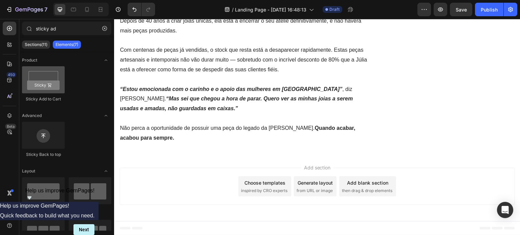
click at [42, 80] on div at bounding box center [43, 79] width 43 height 27
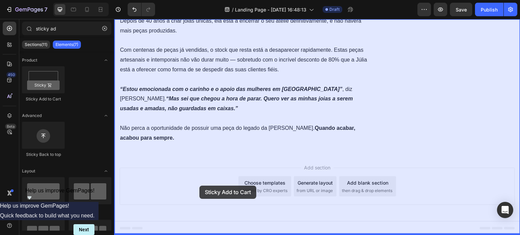
drag, startPoint x: 158, startPoint y: 102, endPoint x: 199, endPoint y: 186, distance: 93.7
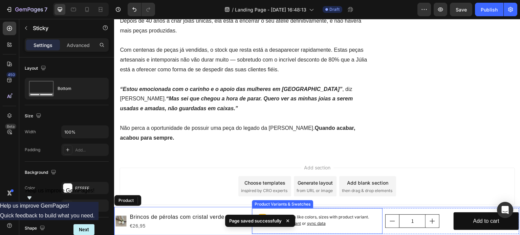
click at [343, 220] on p "Setup options like colors, sizes with product variant. Add new variant or sync …" at bounding box center [323, 220] width 107 height 13
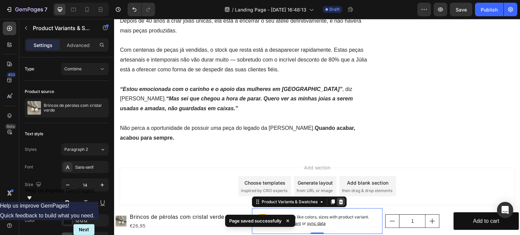
click at [342, 202] on div at bounding box center [341, 202] width 8 height 8
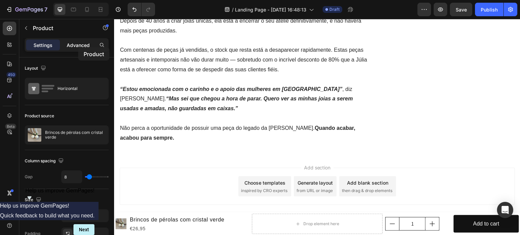
click at [79, 46] on p "Advanced" at bounding box center [78, 45] width 23 height 7
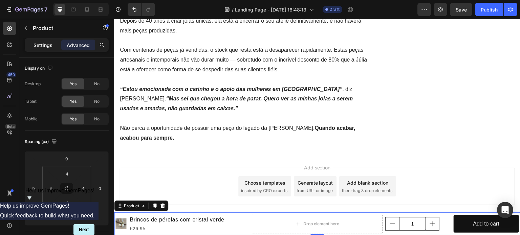
click at [45, 43] on p "Settings" at bounding box center [43, 45] width 19 height 7
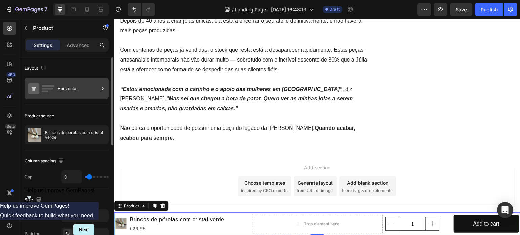
click at [83, 89] on div "Horizontal" at bounding box center [78, 89] width 41 height 16
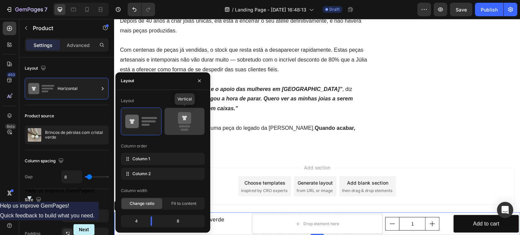
click at [184, 123] on icon at bounding box center [184, 118] width 13 height 12
type input "0"
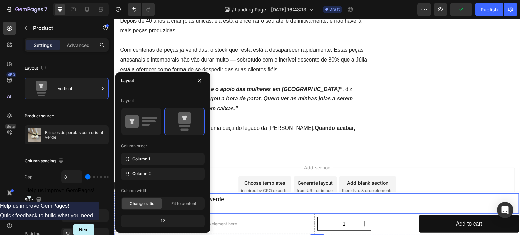
click at [294, 203] on div "Product Images Brincos de pérolas com cristal verde Product Title €26,95 Produc…" at bounding box center [316, 204] width 403 height 20
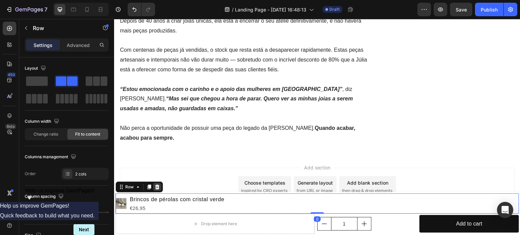
click at [159, 187] on icon at bounding box center [156, 186] width 5 height 5
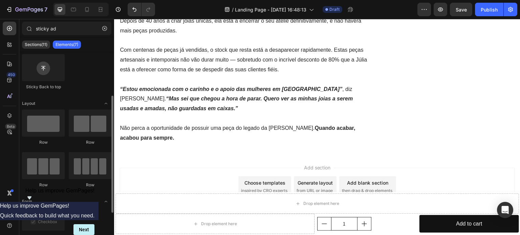
scroll to position [95, 0]
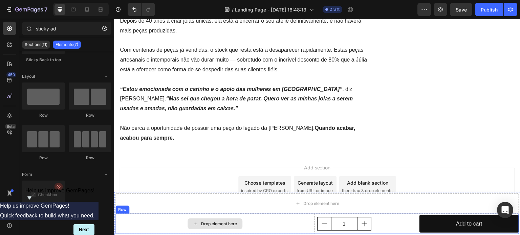
click at [252, 223] on div "Drop element here" at bounding box center [214, 224] width 199 height 20
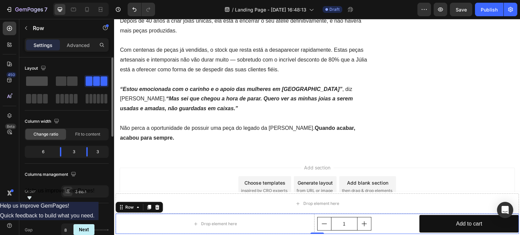
click at [42, 82] on span at bounding box center [37, 80] width 22 height 9
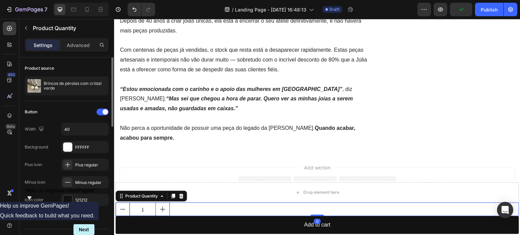
click at [234, 206] on div "1" at bounding box center [316, 210] width 403 height 14
drag, startPoint x: 184, startPoint y: 197, endPoint x: 197, endPoint y: 198, distance: 12.9
click at [185, 197] on div at bounding box center [181, 196] width 8 height 8
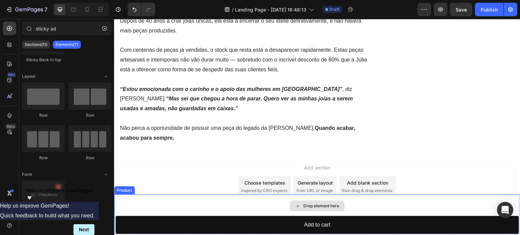
click at [204, 204] on div "Drop element here" at bounding box center [316, 206] width 403 height 20
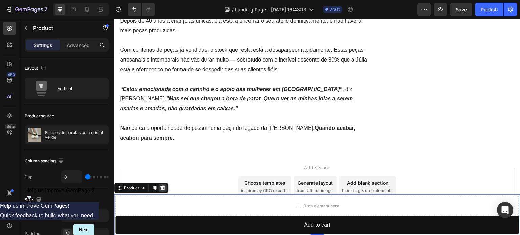
click at [161, 187] on icon at bounding box center [162, 187] width 5 height 5
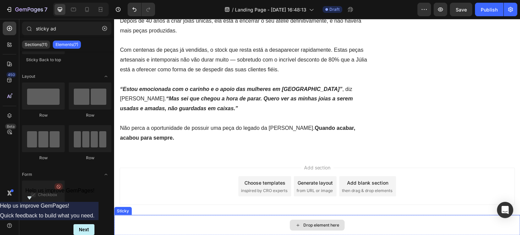
click at [296, 226] on icon at bounding box center [297, 225] width 3 height 3
click at [305, 224] on div "Drop element here" at bounding box center [321, 225] width 36 height 5
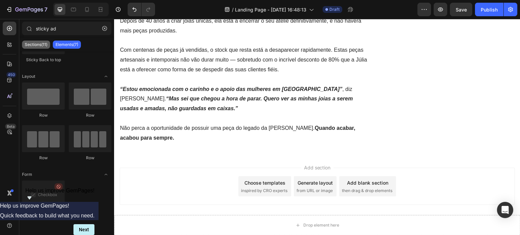
click at [44, 44] on p "Sections(11)" at bounding box center [36, 44] width 23 height 5
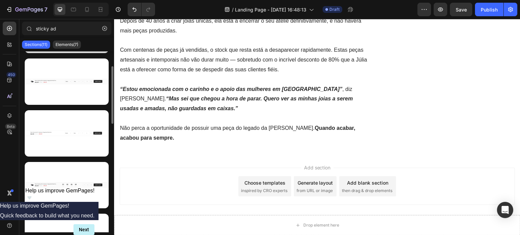
scroll to position [0, 0]
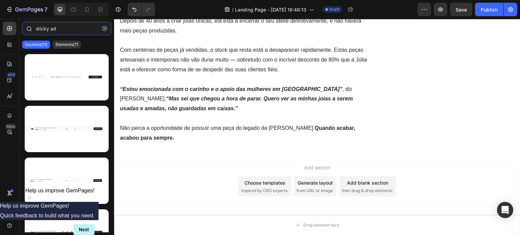
click at [96, 28] on input "sticky ad" at bounding box center [66, 29] width 89 height 14
click at [105, 29] on icon "button" at bounding box center [104, 28] width 5 height 5
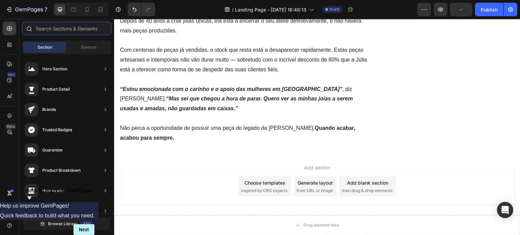
click at [60, 28] on input "text" at bounding box center [66, 29] width 89 height 14
click at [73, 42] on div "Element" at bounding box center [88, 47] width 43 height 11
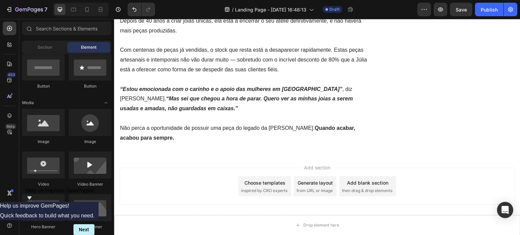
scroll to position [135, 0]
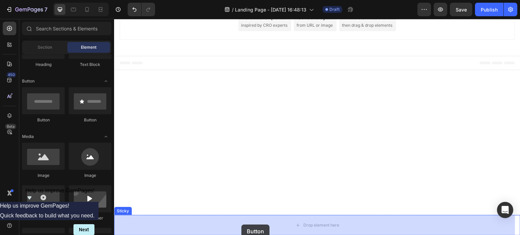
drag, startPoint x: 162, startPoint y: 123, endPoint x: 240, endPoint y: 226, distance: 129.4
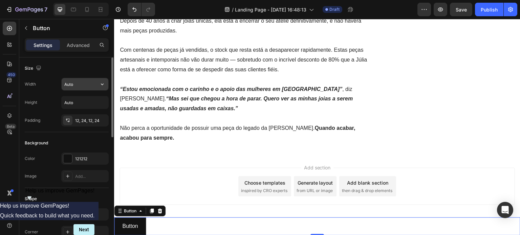
click at [71, 86] on input "Auto" at bounding box center [85, 84] width 47 height 12
click at [85, 87] on input "Auto" at bounding box center [85, 84] width 47 height 12
click at [91, 86] on input "Auto" at bounding box center [85, 84] width 47 height 12
click at [99, 86] on icon "button" at bounding box center [102, 84] width 7 height 7
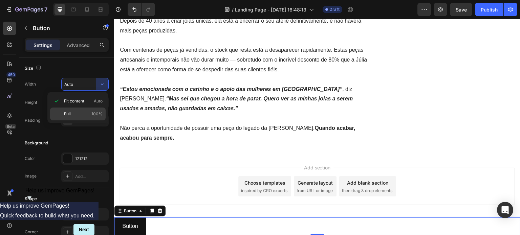
click at [85, 110] on div "Full 100%" at bounding box center [78, 114] width 56 height 13
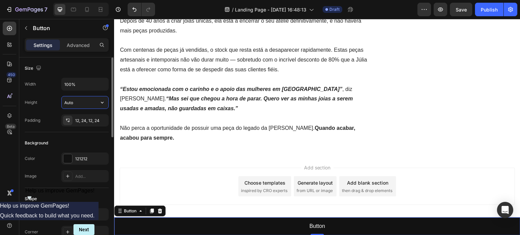
click at [86, 104] on input "Auto" at bounding box center [85, 102] width 47 height 12
click at [100, 103] on icon "button" at bounding box center [102, 102] width 7 height 7
drag, startPoint x: 77, startPoint y: 84, endPoint x: 73, endPoint y: 88, distance: 5.3
click at [74, 89] on input "100%" at bounding box center [85, 84] width 47 height 12
click at [64, 84] on input "100%" at bounding box center [85, 84] width 47 height 12
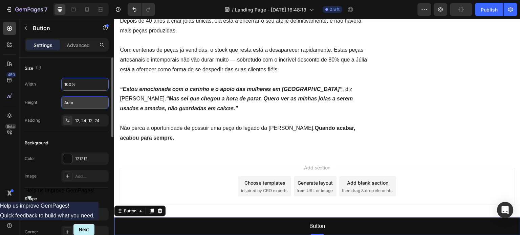
drag, startPoint x: 66, startPoint y: 83, endPoint x: 61, endPoint y: 85, distance: 4.9
click at [61, 85] on div "Width 100%" at bounding box center [67, 84] width 84 height 13
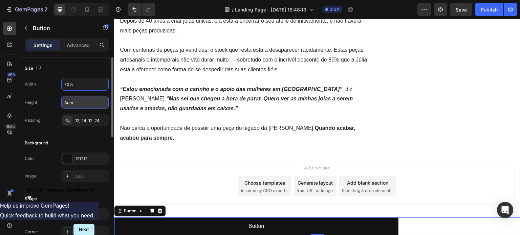
type input "70%"
click at [67, 139] on div "Background" at bounding box center [67, 143] width 84 height 11
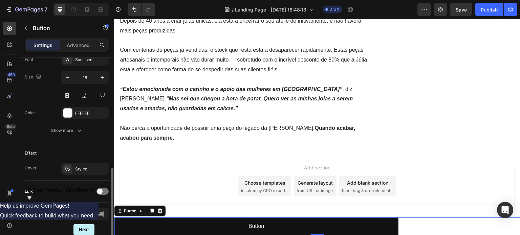
scroll to position [287, 0]
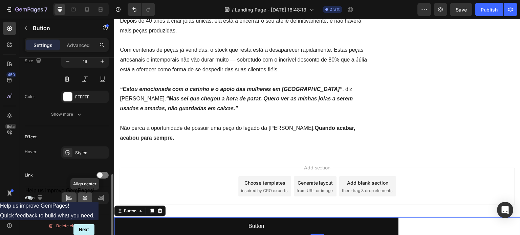
click at [88, 197] on icon at bounding box center [85, 198] width 7 height 7
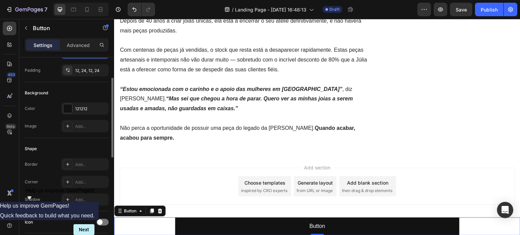
scroll to position [0, 0]
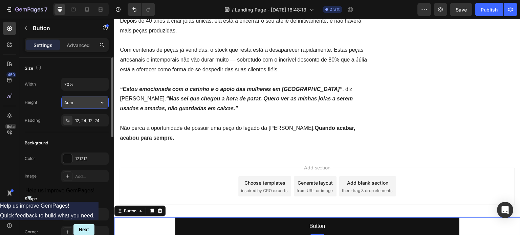
click at [76, 100] on input "Auto" at bounding box center [85, 102] width 47 height 12
click at [86, 102] on input "Auto" at bounding box center [85, 102] width 47 height 12
click at [106, 106] on button "button" at bounding box center [102, 102] width 12 height 12
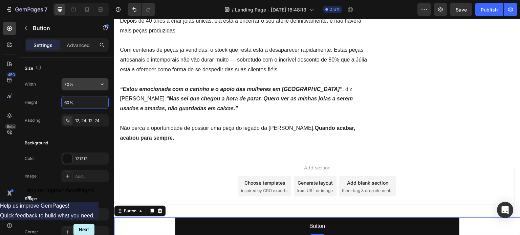
type input "60%"
click at [70, 101] on input "60%" at bounding box center [85, 102] width 47 height 12
click at [65, 85] on input "70%" at bounding box center [85, 84] width 47 height 12
click at [83, 119] on div "12, 24, 12, 24" at bounding box center [85, 121] width 20 height 6
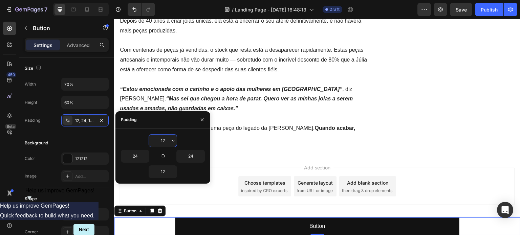
click at [169, 143] on input "12" at bounding box center [163, 141] width 28 height 12
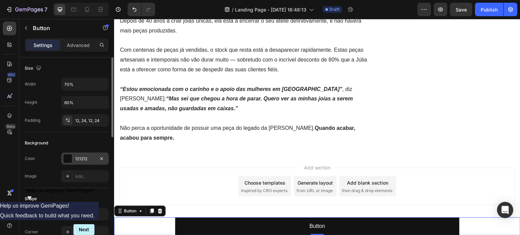
click at [70, 157] on div at bounding box center [67, 158] width 9 height 9
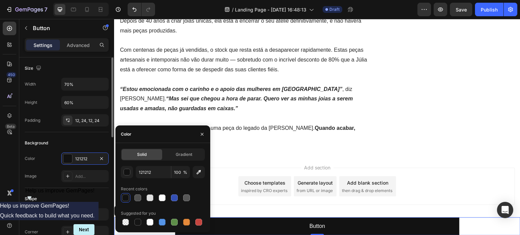
click at [80, 145] on div "Background" at bounding box center [67, 143] width 84 height 11
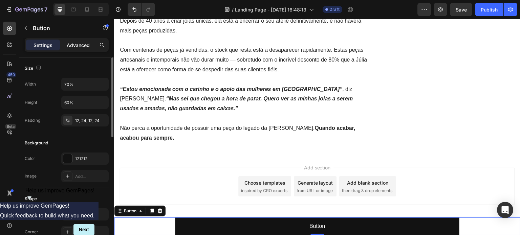
click at [67, 48] on p "Advanced" at bounding box center [78, 45] width 23 height 7
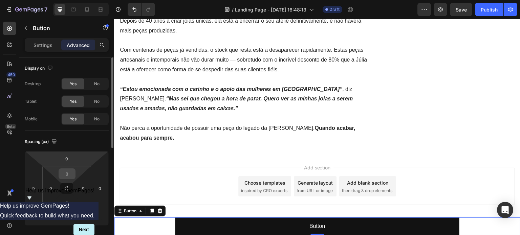
click at [71, 177] on input "0" at bounding box center [67, 174] width 14 height 10
click at [69, 160] on input "0" at bounding box center [67, 159] width 14 height 10
type input "5"
click at [70, 217] on input "0" at bounding box center [67, 218] width 14 height 10
drag, startPoint x: 70, startPoint y: 217, endPoint x: 64, endPoint y: 219, distance: 7.1
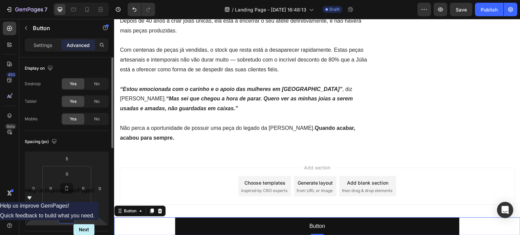
click at [64, 219] on input "0" at bounding box center [67, 218] width 14 height 10
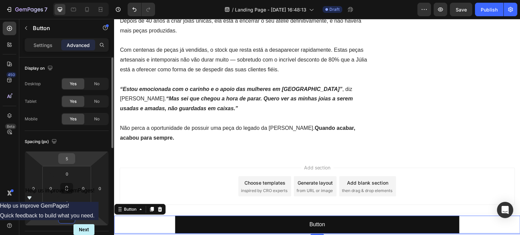
type input "5"
click at [66, 159] on input "5" at bounding box center [67, 159] width 14 height 10
click at [79, 142] on div "Spacing (px)" at bounding box center [67, 141] width 84 height 11
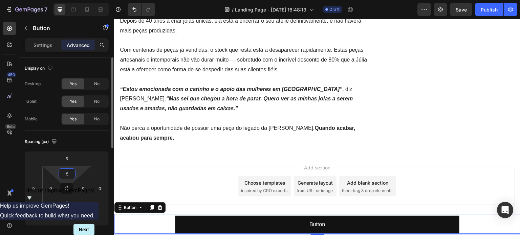
drag, startPoint x: 70, startPoint y: 174, endPoint x: 65, endPoint y: 176, distance: 5.3
click at [64, 176] on input "5" at bounding box center [67, 174] width 14 height 10
type input "10"
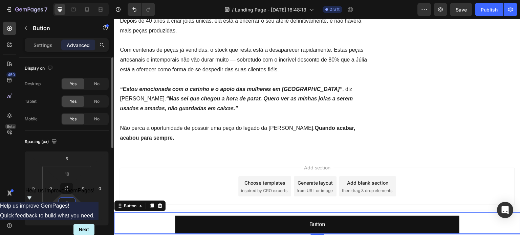
drag, startPoint x: 70, startPoint y: 204, endPoint x: 61, endPoint y: 207, distance: 10.0
click at [61, 207] on input "0" at bounding box center [67, 203] width 14 height 10
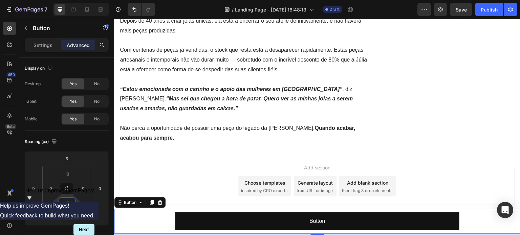
type input "10"
click at [165, 225] on div "Button Button 5" at bounding box center [317, 221] width 406 height 25
click at [51, 40] on div "Settings" at bounding box center [43, 45] width 34 height 11
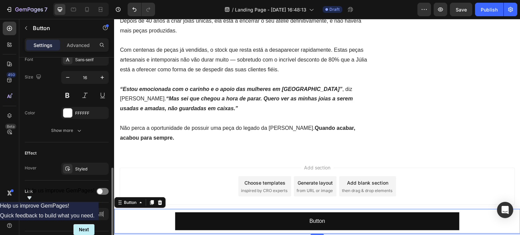
scroll to position [287, 0]
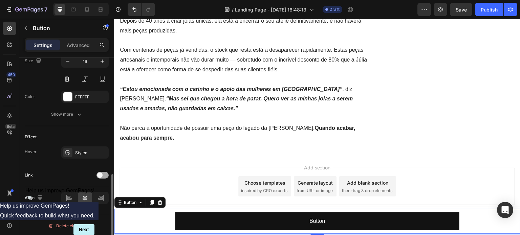
click at [101, 175] on span at bounding box center [99, 175] width 5 height 5
click at [84, 208] on div "Add..." at bounding box center [91, 210] width 32 height 6
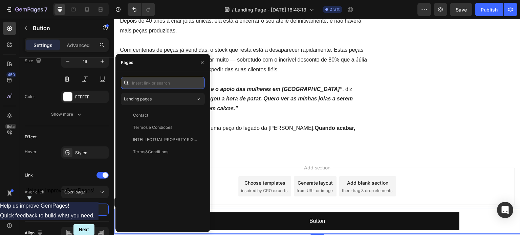
click at [151, 80] on input "text" at bounding box center [163, 83] width 84 height 12
paste input "[URL][DOMAIN_NAME]"
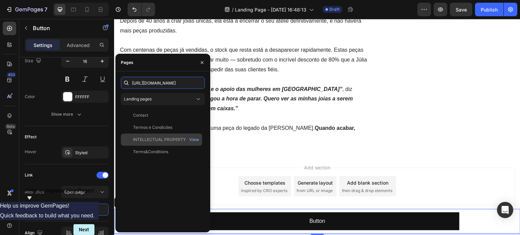
scroll to position [0, 25]
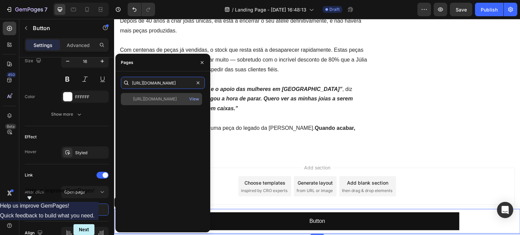
type input "[URL][DOMAIN_NAME]"
click at [161, 103] on div "[URL][DOMAIN_NAME] View" at bounding box center [161, 99] width 81 height 12
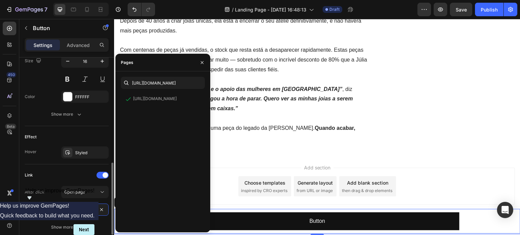
scroll to position [340, 0]
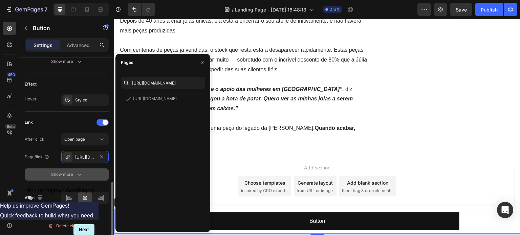
click at [80, 175] on icon "button" at bounding box center [79, 174] width 7 height 7
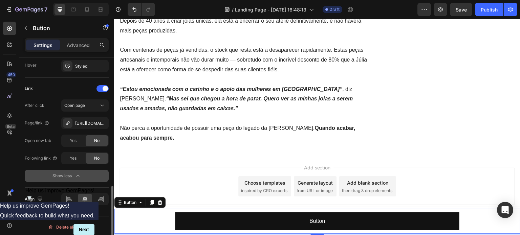
click at [81, 175] on icon "button" at bounding box center [77, 176] width 7 height 7
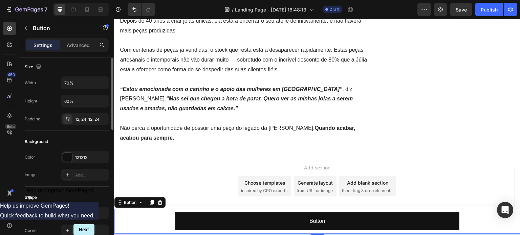
scroll to position [0, 0]
click at [77, 41] on div "Advanced" at bounding box center [78, 45] width 34 height 11
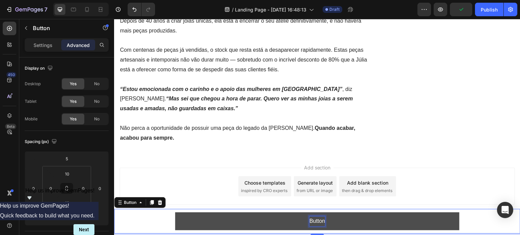
click at [316, 221] on p "Button" at bounding box center [317, 222] width 16 height 10
drag, startPoint x: 321, startPoint y: 222, endPoint x: 307, endPoint y: 221, distance: 13.5
click at [309, 221] on p "Button" at bounding box center [317, 222] width 16 height 10
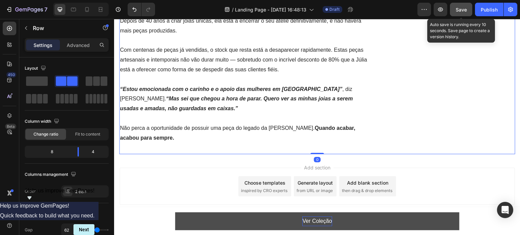
click at [465, 12] on span "Save" at bounding box center [461, 10] width 11 height 6
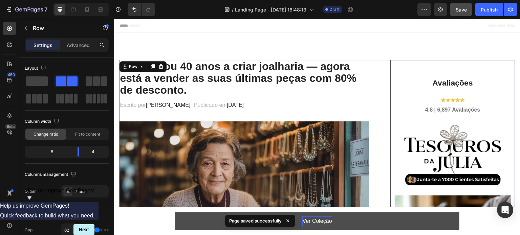
click at [129, 25] on span "Header" at bounding box center [134, 25] width 15 height 7
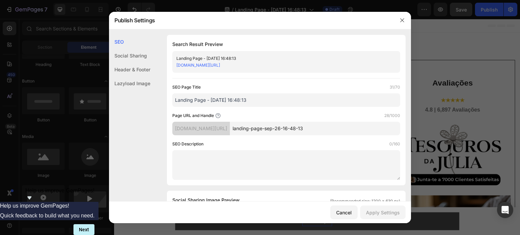
drag, startPoint x: 336, startPoint y: 127, endPoint x: 202, endPoint y: 128, distance: 134.0
click at [203, 129] on div "[DOMAIN_NAME][URL] landing-page-sep-26-16-48-13" at bounding box center [286, 129] width 228 height 14
drag, startPoint x: 264, startPoint y: 128, endPoint x: 208, endPoint y: 127, distance: 55.2
click at [212, 127] on div "[DOMAIN_NAME][URL] adv1tudo" at bounding box center [286, 129] width 228 height 14
type input "tudo"
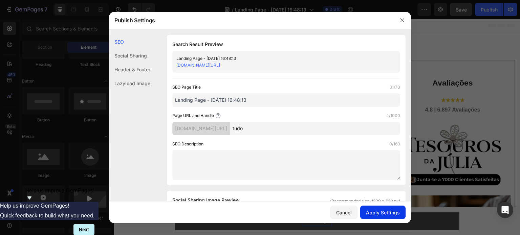
click at [386, 215] on div "Apply Settings" at bounding box center [383, 212] width 34 height 7
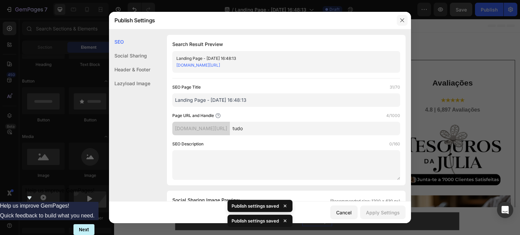
click at [401, 20] on icon "button" at bounding box center [401, 20] width 5 height 5
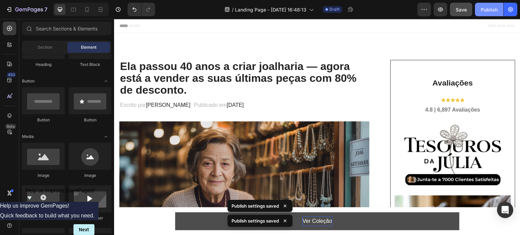
click at [488, 11] on div "Publish" at bounding box center [489, 9] width 17 height 7
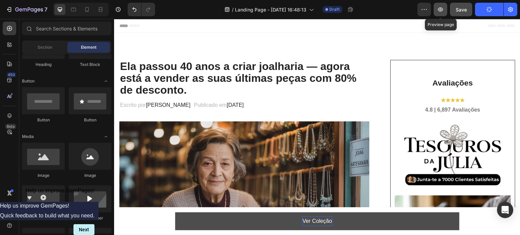
click at [443, 14] on button "button" at bounding box center [441, 10] width 14 height 14
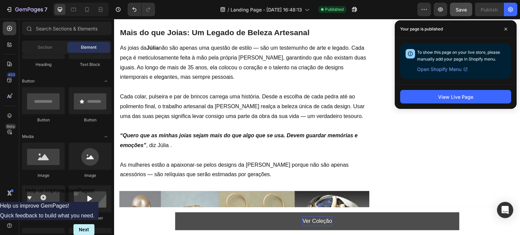
scroll to position [745, 0]
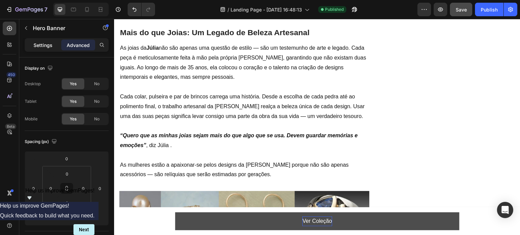
click at [38, 43] on p "Settings" at bounding box center [43, 45] width 19 height 7
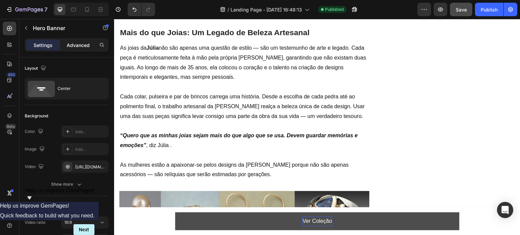
click at [86, 48] on p "Advanced" at bounding box center [78, 45] width 23 height 7
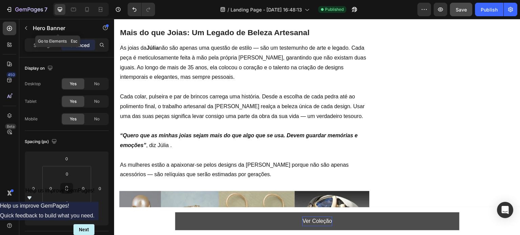
click at [42, 36] on div "Hero Banner" at bounding box center [57, 28] width 77 height 18
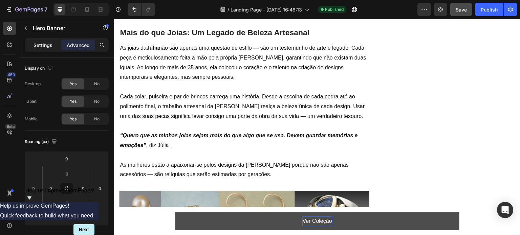
click at [42, 46] on p "Settings" at bounding box center [43, 45] width 19 height 7
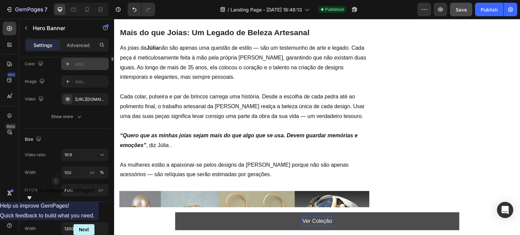
scroll to position [0, 0]
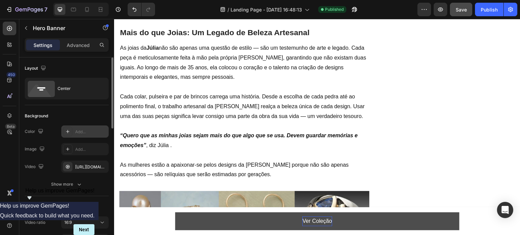
click at [65, 94] on div "Center" at bounding box center [78, 89] width 41 height 16
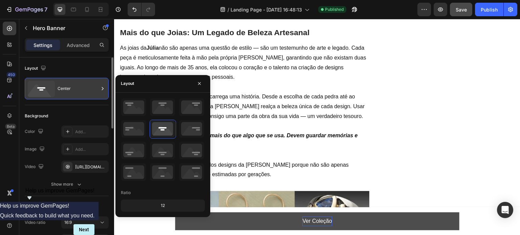
click at [69, 88] on div "Center" at bounding box center [78, 89] width 41 height 16
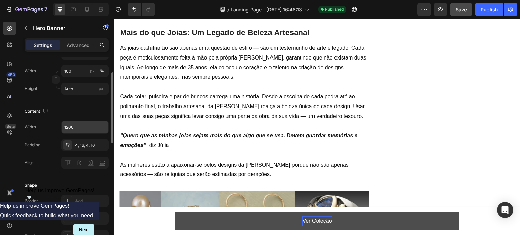
scroll to position [135, 0]
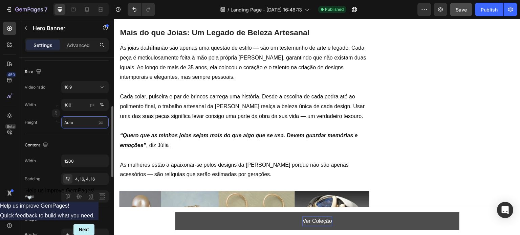
click at [80, 126] on input "Auto" at bounding box center [84, 122] width 47 height 12
click at [79, 105] on input "100" at bounding box center [84, 105] width 47 height 12
click at [78, 92] on button "16:9" at bounding box center [84, 87] width 47 height 12
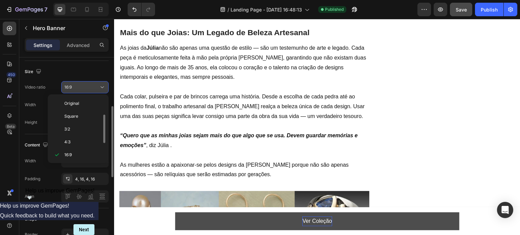
scroll to position [12, 0]
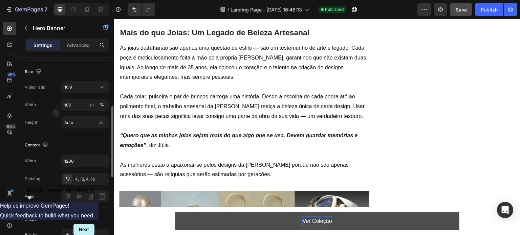
click at [75, 72] on div "Size" at bounding box center [67, 71] width 84 height 11
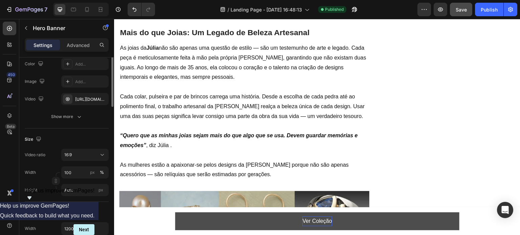
scroll to position [34, 0]
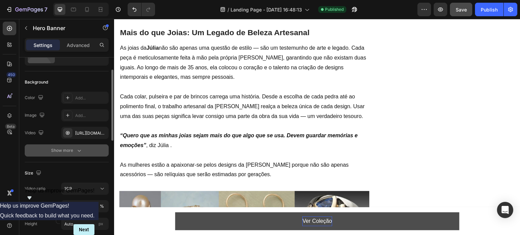
click at [75, 150] on div "Show more" at bounding box center [66, 150] width 31 height 7
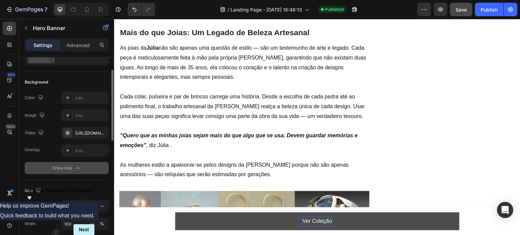
click at [74, 165] on icon "button" at bounding box center [77, 168] width 7 height 7
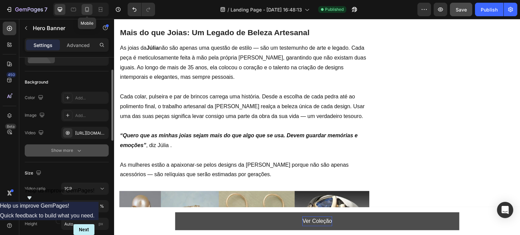
click at [83, 11] on div at bounding box center [87, 9] width 11 height 11
type input "100%"
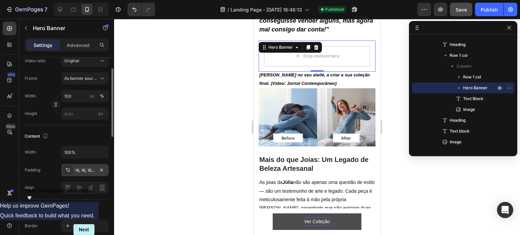
scroll to position [128, 0]
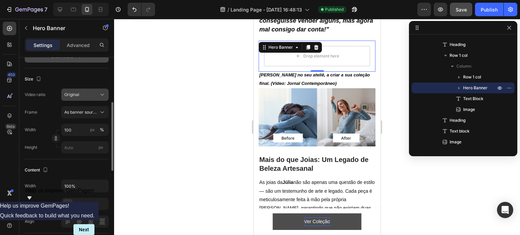
click at [84, 96] on div "Original" at bounding box center [81, 95] width 35 height 6
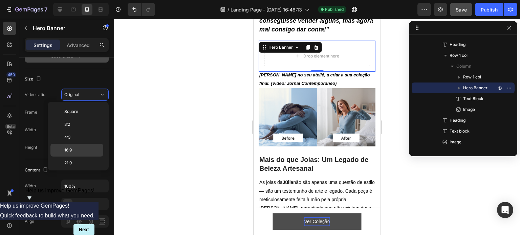
click at [76, 151] on p "16:9" at bounding box center [82, 150] width 36 height 6
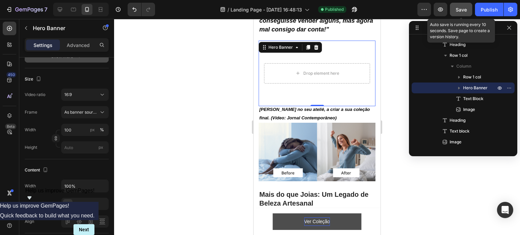
click at [461, 12] on div "Save" at bounding box center [461, 9] width 11 height 7
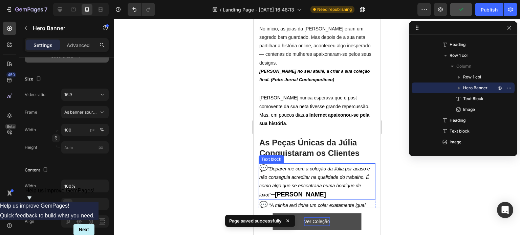
scroll to position [362, 0]
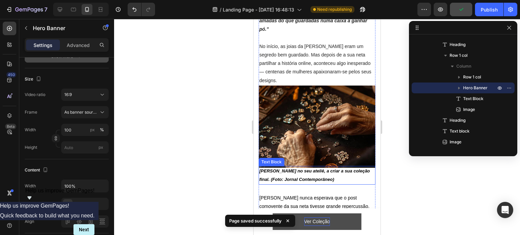
click at [303, 169] on strong "[PERSON_NAME] no seu ateliê, a criar a sua coleção final. (Foto: Jornal Contemp…" at bounding box center [314, 176] width 111 height 14
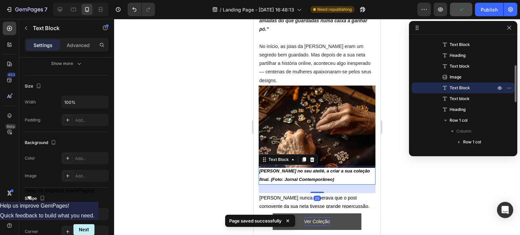
scroll to position [0, 0]
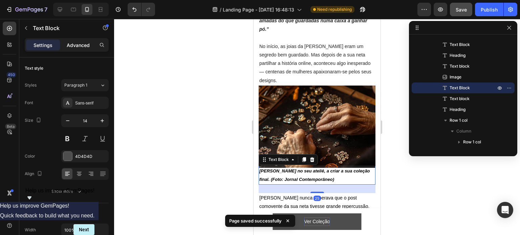
click at [76, 48] on div "Advanced" at bounding box center [78, 45] width 34 height 11
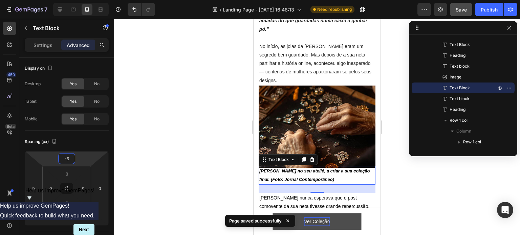
type input "0"
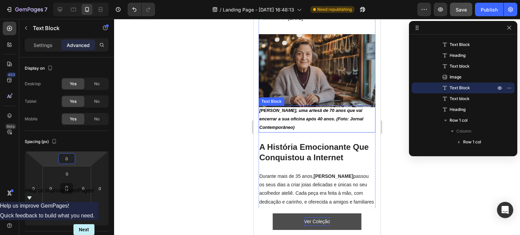
scroll to position [91, 0]
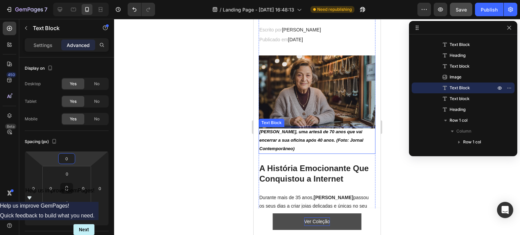
click at [289, 133] on p "[PERSON_NAME], uma artesã de 70 anos que vai encerrar a sua oficina após 40 ano…" at bounding box center [316, 141] width 115 height 26
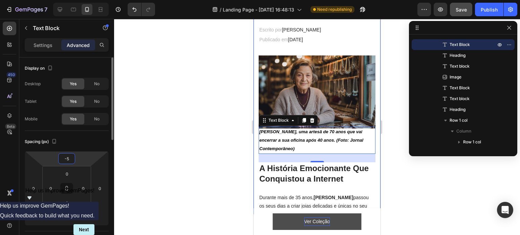
type input "0"
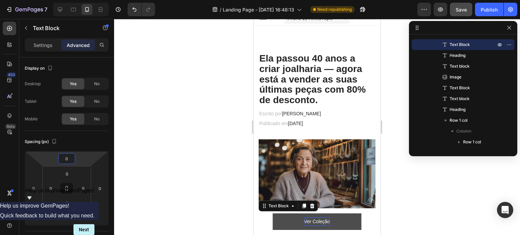
scroll to position [0, 0]
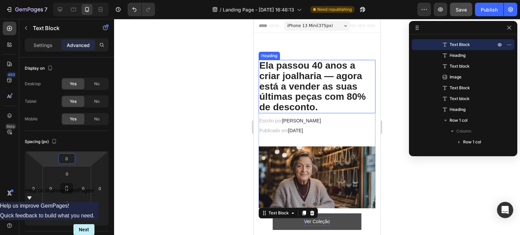
click at [290, 75] on h2 "Ela passou 40 anos a criar joalharia — agora está a vender as suas últimas peça…" at bounding box center [317, 86] width 117 height 53
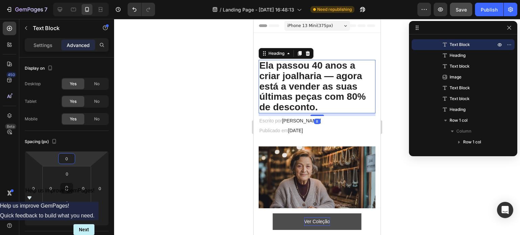
scroll to position [9, 0]
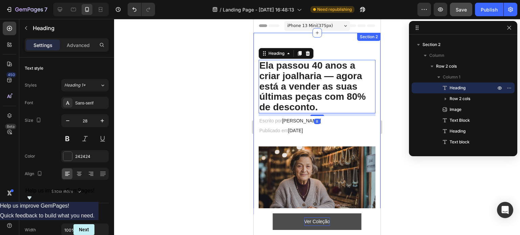
click at [80, 51] on div "Settings Advanced" at bounding box center [67, 45] width 84 height 14
drag, startPoint x: 76, startPoint y: 40, endPoint x: 78, endPoint y: 74, distance: 34.2
click at [76, 40] on div "Advanced" at bounding box center [78, 45] width 34 height 11
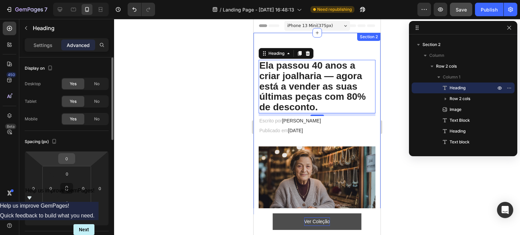
click at [69, 162] on input "0" at bounding box center [67, 159] width 14 height 10
click at [65, 161] on input "0" at bounding box center [67, 159] width 14 height 10
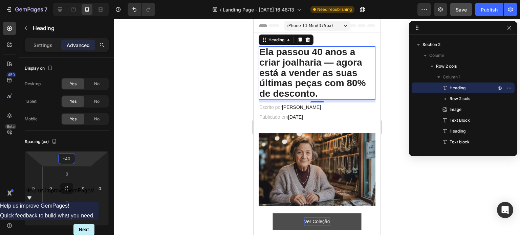
click at [456, 17] on div "7 / Landing Page - [DATE] 16:48:13 Need republishing Preview Save Publish" at bounding box center [260, 9] width 520 height 19
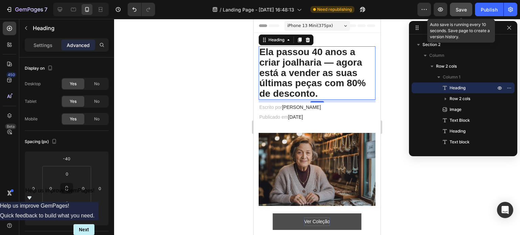
click at [457, 15] on button "Save" at bounding box center [461, 10] width 22 height 14
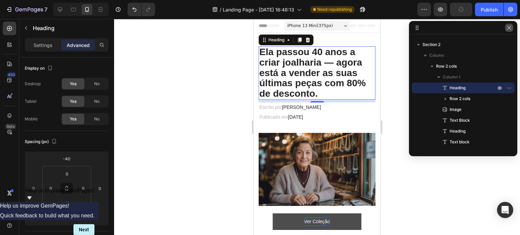
click at [506, 28] on icon "button" at bounding box center [508, 27] width 5 height 5
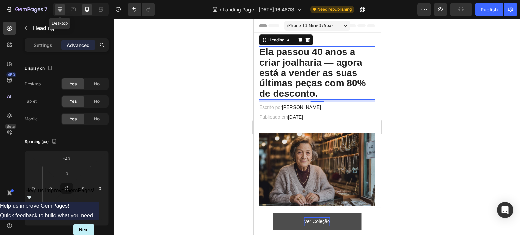
click at [62, 9] on icon at bounding box center [60, 9] width 7 height 7
type input "0"
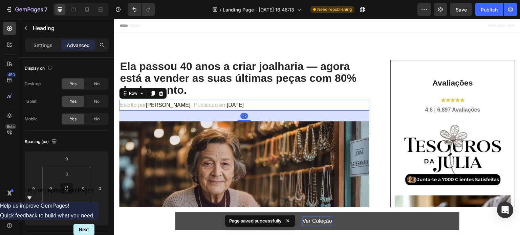
click at [306, 108] on div "Escrito por [PERSON_NAME] Text block Publicado em [DATE] Text block Row 32" at bounding box center [244, 105] width 250 height 11
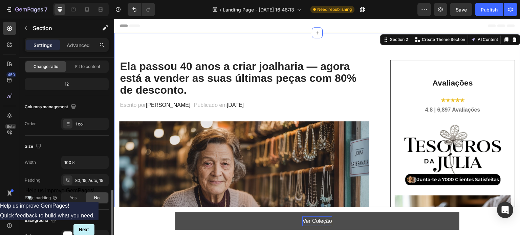
scroll to position [135, 0]
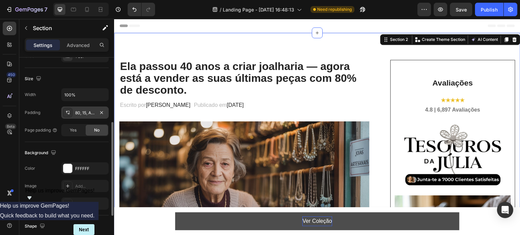
click at [67, 112] on icon at bounding box center [67, 112] width 5 height 5
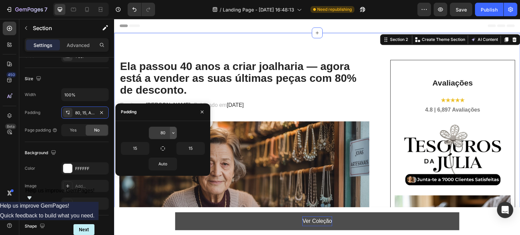
click at [172, 132] on icon "button" at bounding box center [173, 132] width 5 height 5
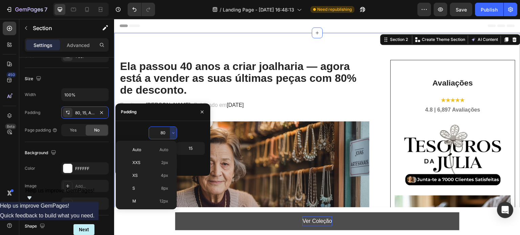
scroll to position [73, 0]
click at [146, 162] on div "2XL 32px" at bounding box center [144, 166] width 53 height 13
type input "32"
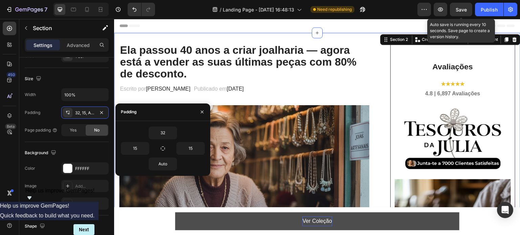
click at [458, 12] on span "Save" at bounding box center [461, 10] width 11 height 6
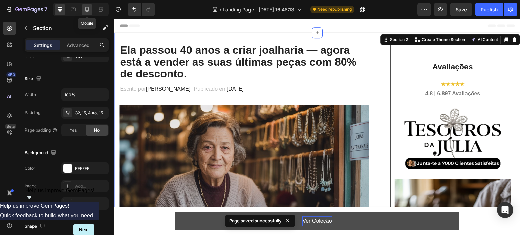
click at [87, 9] on icon at bounding box center [87, 9] width 7 height 7
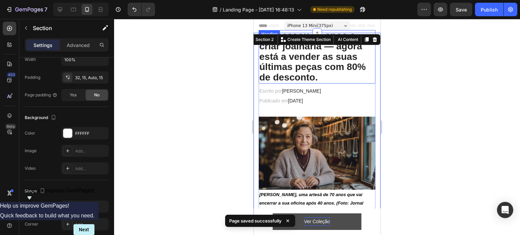
click at [310, 70] on h2 "Ela passou 40 anos a criar joalharia — agora está a vender as suas últimas peça…" at bounding box center [317, 56] width 117 height 53
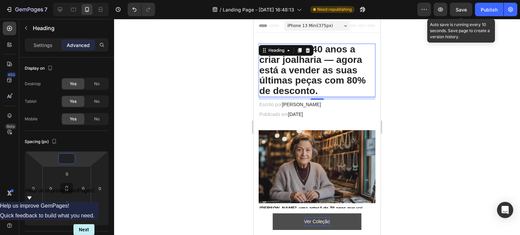
type input "0"
click at [460, 7] on span "Save" at bounding box center [461, 10] width 11 height 6
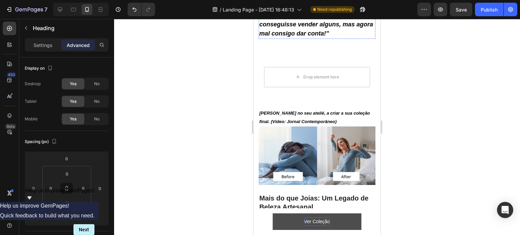
scroll to position [778, 0]
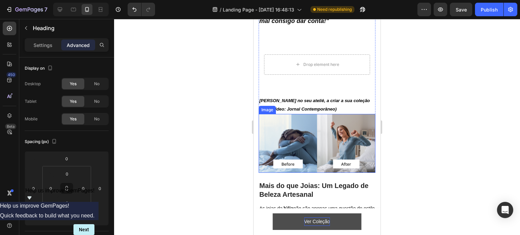
click at [315, 125] on img at bounding box center [317, 143] width 117 height 59
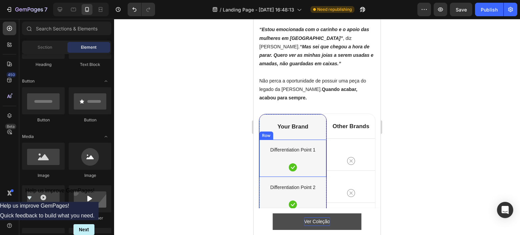
scroll to position [1286, 0]
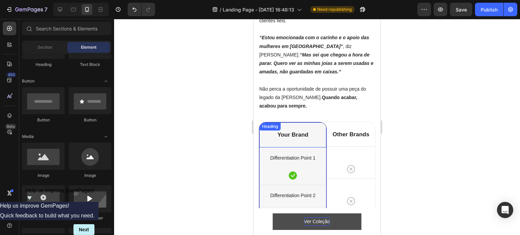
click at [323, 131] on h2 "Your Brand" at bounding box center [292, 135] width 67 height 9
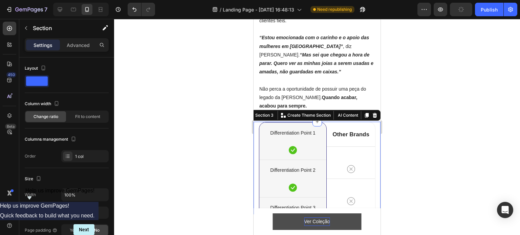
scroll to position [1249, 0]
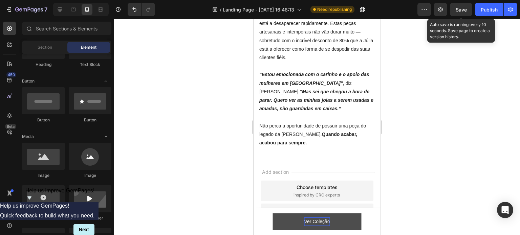
click at [461, 9] on span "Save" at bounding box center [461, 10] width 11 height 6
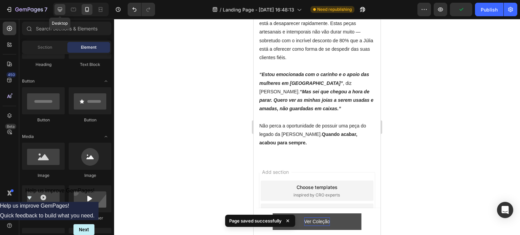
drag, startPoint x: 64, startPoint y: 10, endPoint x: 16, endPoint y: 16, distance: 48.3
click at [64, 10] on div at bounding box center [59, 9] width 11 height 11
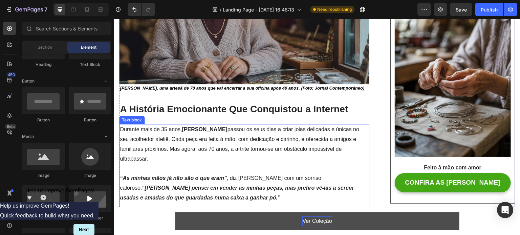
scroll to position [169, 0]
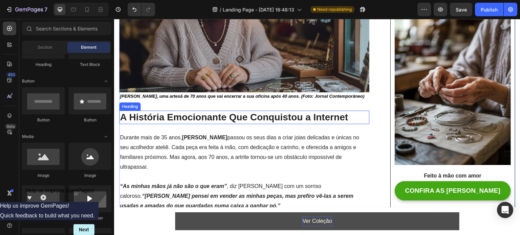
click at [162, 118] on h2 "A História Emocionante Que Conquistou a Internet" at bounding box center [244, 118] width 250 height 14
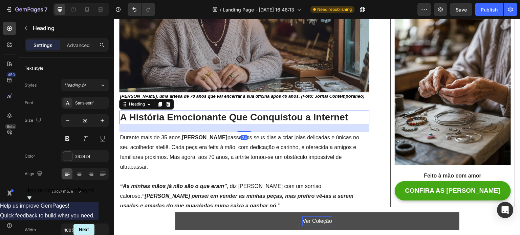
click at [83, 53] on div "Settings Advanced" at bounding box center [66, 47] width 95 height 19
click at [82, 50] on div "Advanced" at bounding box center [78, 45] width 34 height 11
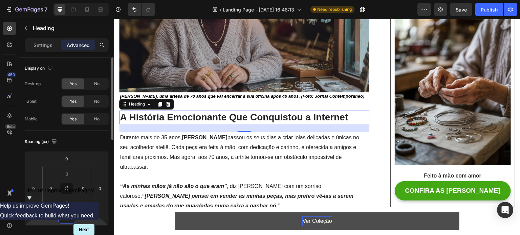
click at [66, 220] on input "24" at bounding box center [67, 218] width 14 height 10
click at [68, 219] on input "24" at bounding box center [67, 218] width 14 height 10
drag, startPoint x: 70, startPoint y: 219, endPoint x: 61, endPoint y: 220, distance: 9.2
click at [62, 219] on input "24" at bounding box center [67, 218] width 14 height 10
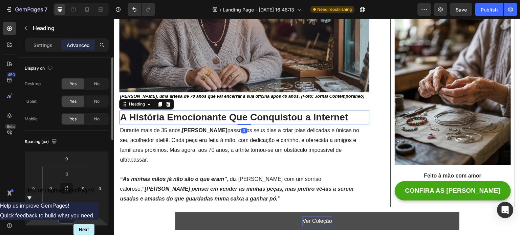
type input "30"
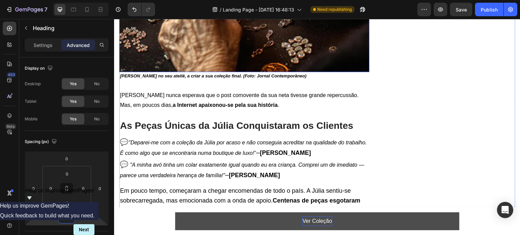
scroll to position [541, 0]
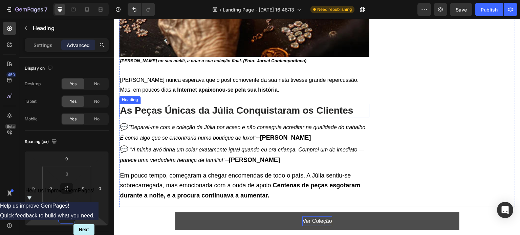
click at [189, 105] on h2 "As Peças Únicas da Júlia Conquistaram os Clientes" at bounding box center [244, 111] width 250 height 14
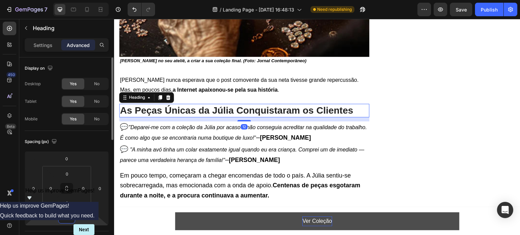
drag, startPoint x: 70, startPoint y: 216, endPoint x: 66, endPoint y: 216, distance: 4.1
click at [66, 217] on input "12" at bounding box center [67, 218] width 14 height 10
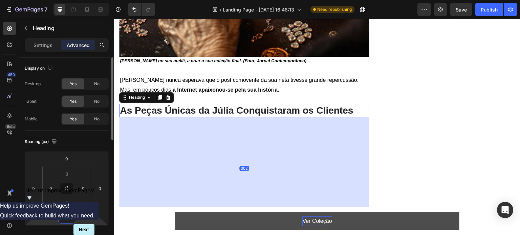
type input "30"
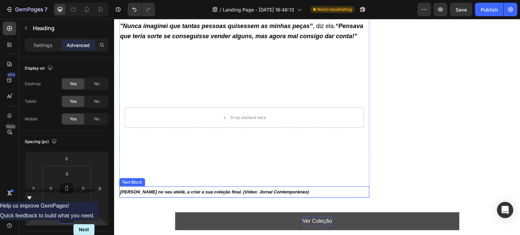
scroll to position [846, 0]
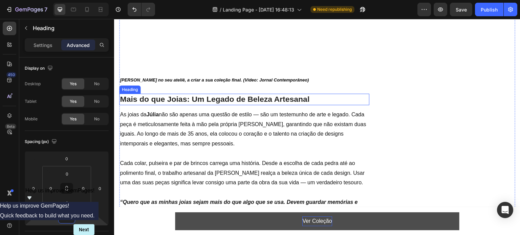
click at [201, 94] on p "Mais do que Joias: Um Legado de Beleza Artesanal" at bounding box center [244, 99] width 249 height 10
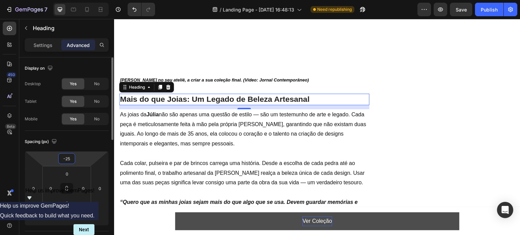
type input "1"
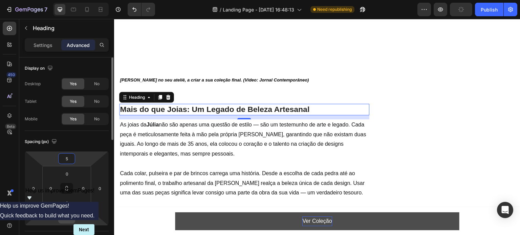
type input "5"
drag, startPoint x: 73, startPoint y: 221, endPoint x: 65, endPoint y: 217, distance: 9.1
click at [65, 217] on div "12" at bounding box center [66, 218] width 17 height 11
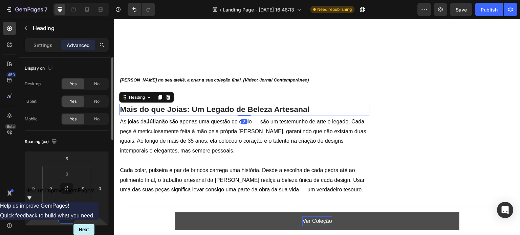
type input "30"
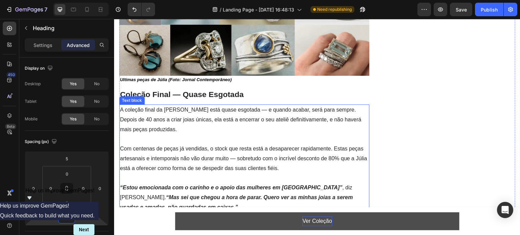
scroll to position [1151, 0]
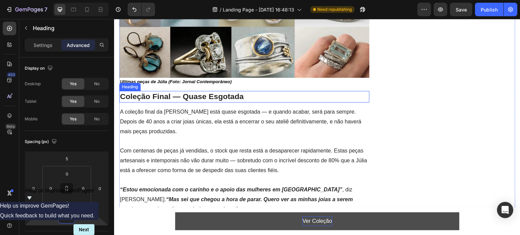
click at [204, 92] on p "Coleção Final — Quase Esgotada" at bounding box center [244, 97] width 249 height 10
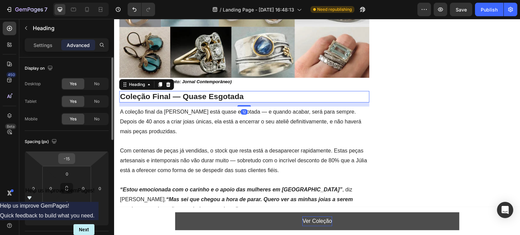
click at [71, 160] on input "-15" at bounding box center [67, 159] width 14 height 10
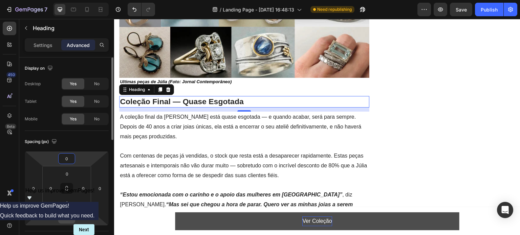
type input "0"
click at [66, 222] on input "12" at bounding box center [67, 218] width 14 height 10
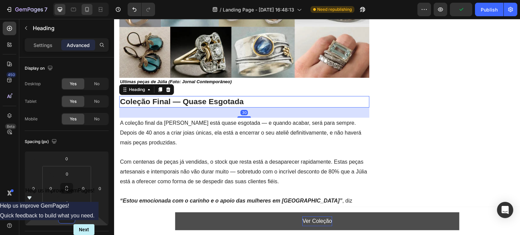
type input "30"
click at [87, 6] on icon at bounding box center [87, 9] width 7 height 7
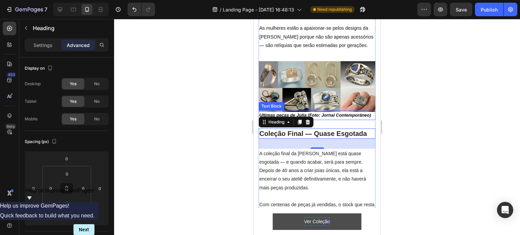
scroll to position [1096, 0]
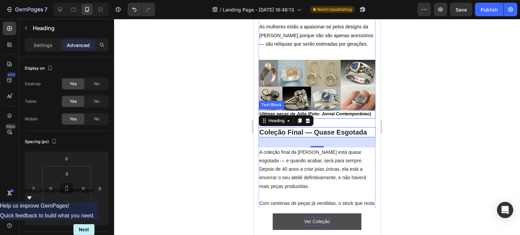
click at [330, 110] on p "Ultimas peças de Júlia (Foto: Jornal Contemporâneo)" at bounding box center [316, 114] width 115 height 8
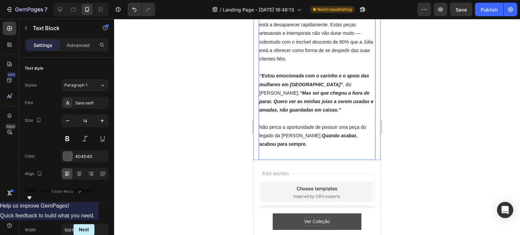
scroll to position [1285, 0]
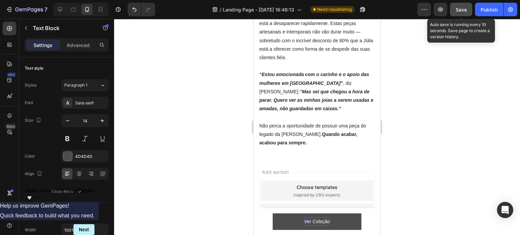
click at [462, 13] on button "Save" at bounding box center [461, 10] width 22 height 14
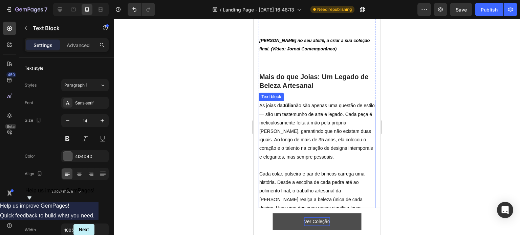
scroll to position [845, 0]
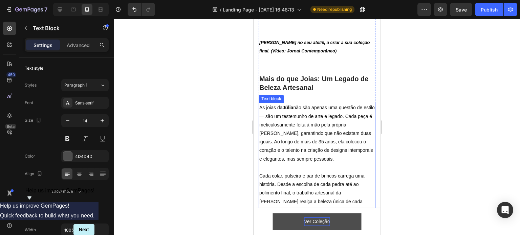
click at [321, 132] on p "As joias da Júlia não são apenas uma questão de estilo — são um testemunho de a…" at bounding box center [316, 138] width 115 height 68
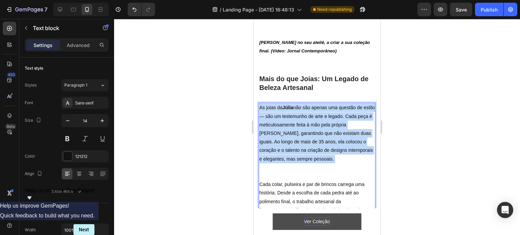
drag, startPoint x: 340, startPoint y: 149, endPoint x: 241, endPoint y: 93, distance: 113.5
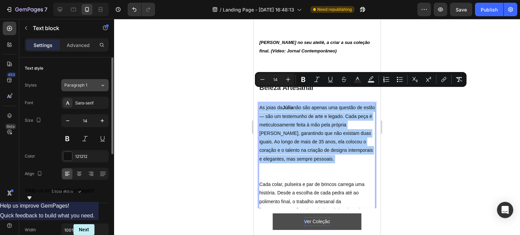
click at [96, 82] on div "Paragraph 1" at bounding box center [82, 85] width 36 height 6
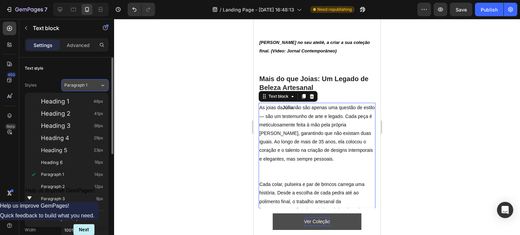
click at [96, 82] on div "Paragraph 1" at bounding box center [82, 85] width 36 height 6
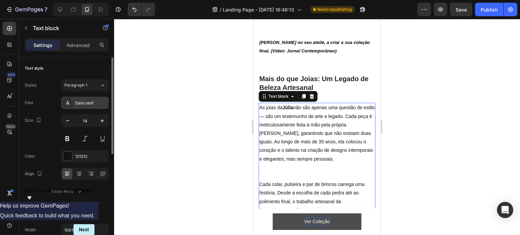
click at [94, 103] on div "Sans-serif" at bounding box center [91, 103] width 32 height 6
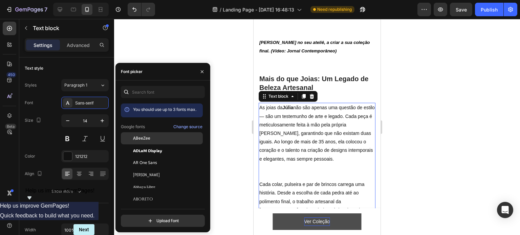
click at [147, 141] on span "ABeeZee" at bounding box center [141, 138] width 17 height 6
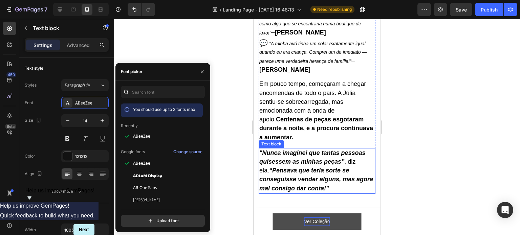
scroll to position [574, 0]
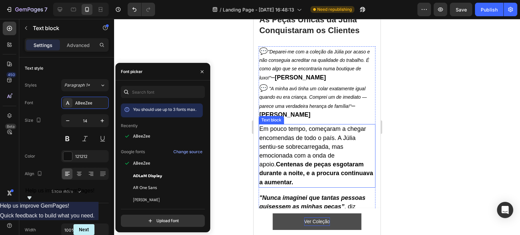
click at [306, 130] on span "Em pouco tempo, começaram a chegar encomendas de todo o país. A Júlia sentiu-se…" at bounding box center [316, 156] width 114 height 60
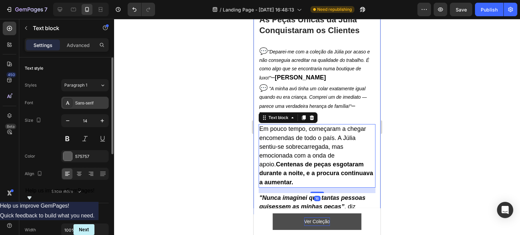
click at [89, 106] on div "Sans-serif" at bounding box center [91, 103] width 32 height 6
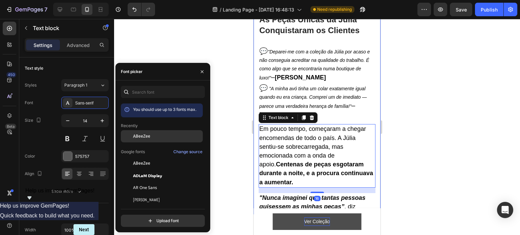
click at [139, 138] on span "ABeeZee" at bounding box center [141, 136] width 17 height 6
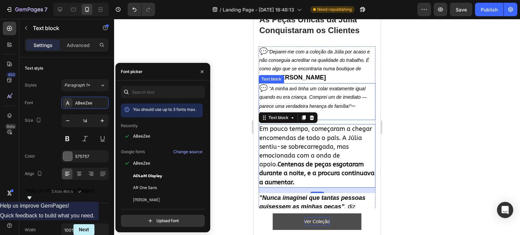
click at [335, 88] on icon ""A minha avó tinha um colar exatamente igual quando eu era criança. Comprei um …" at bounding box center [313, 97] width 108 height 23
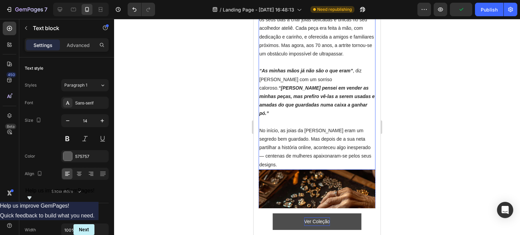
scroll to position [236, 0]
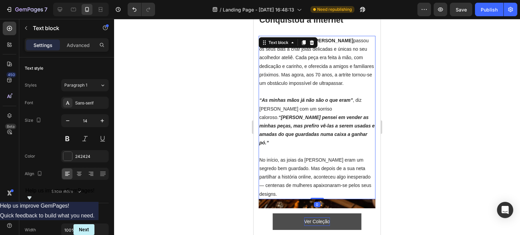
click at [286, 112] on p "“As minhas mãos já não são o que eram” , diz [PERSON_NAME] com um sorriso calor…" at bounding box center [316, 126] width 115 height 60
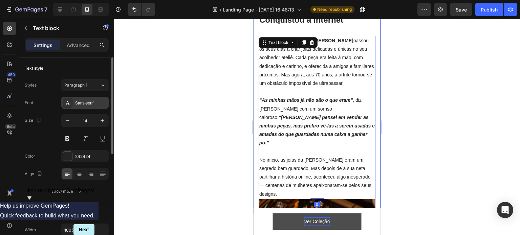
click at [95, 104] on div "Sans-serif" at bounding box center [91, 103] width 32 height 6
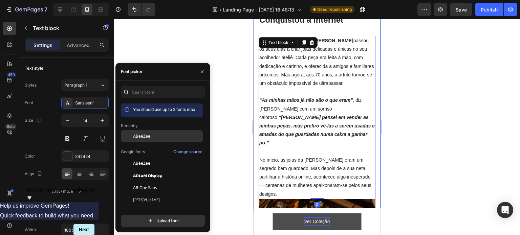
click at [135, 135] on span "ABeeZee" at bounding box center [141, 136] width 17 height 6
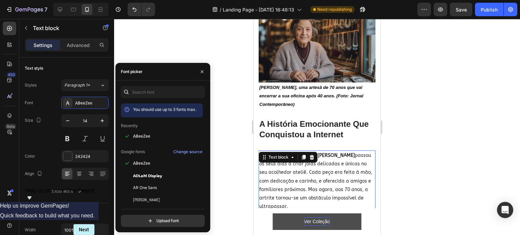
scroll to position [100, 0]
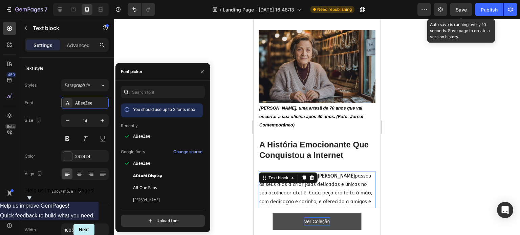
drag, startPoint x: 463, startPoint y: 11, endPoint x: 400, endPoint y: 5, distance: 62.9
click at [463, 12] on span "Save" at bounding box center [461, 10] width 11 height 6
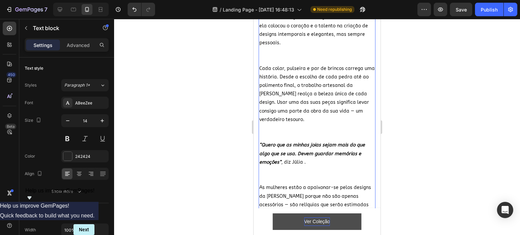
scroll to position [980, 0]
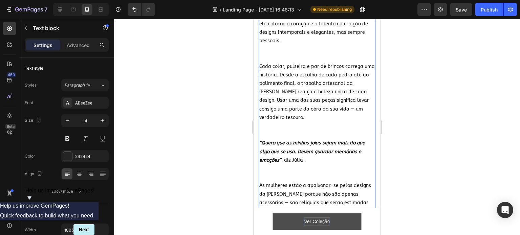
click at [331, 181] on p "As mulheres estão a apaixonar-se pelos designs da [PERSON_NAME] porque não são …" at bounding box center [316, 198] width 115 height 34
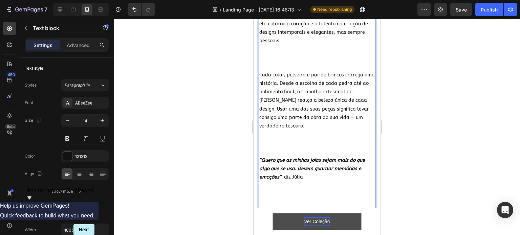
drag, startPoint x: 277, startPoint y: 178, endPoint x: 267, endPoint y: 180, distance: 9.9
click at [267, 207] on p "As mulheres estão a apaixonar-se pelos designs da [PERSON_NAME] porque não são …" at bounding box center [316, 224] width 115 height 34
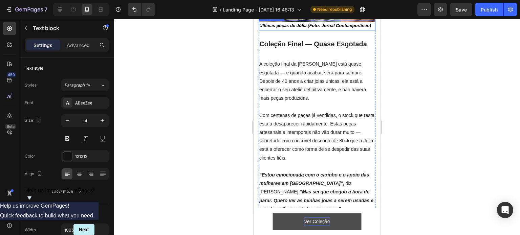
scroll to position [1285, 0]
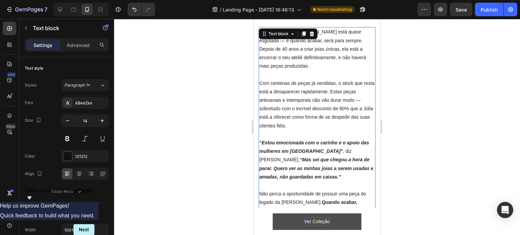
click at [299, 139] on p "“Estou emocionada com o carinho e o apoio das mulheres em [GEOGRAPHIC_DATA]” , …" at bounding box center [316, 160] width 115 height 43
click at [74, 103] on div "Sans-serif" at bounding box center [84, 103] width 47 height 12
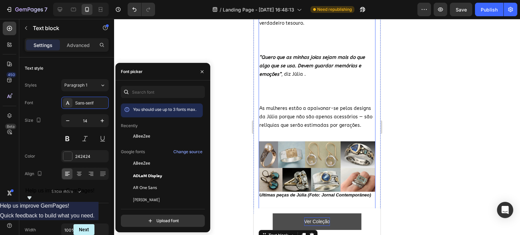
scroll to position [1082, 0]
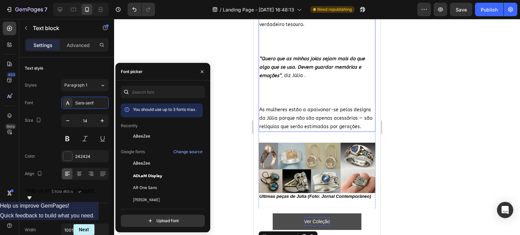
click at [298, 106] on p "As mulheres estão a apaixonar-se pelos designs da Júlia porque não são apenas a…" at bounding box center [316, 119] width 115 height 26
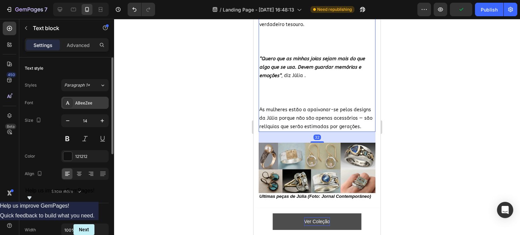
click at [69, 104] on icon at bounding box center [67, 102] width 5 height 5
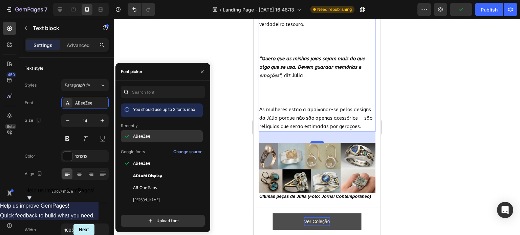
click at [141, 137] on span "ABeeZee" at bounding box center [141, 136] width 17 height 6
click at [147, 98] on div "You should use up to 3 fonts max. Recently ABeeZee Google fonts Change source A…" at bounding box center [163, 156] width 84 height 141
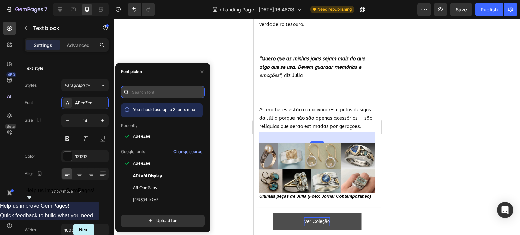
click at [148, 90] on input "text" at bounding box center [163, 92] width 84 height 12
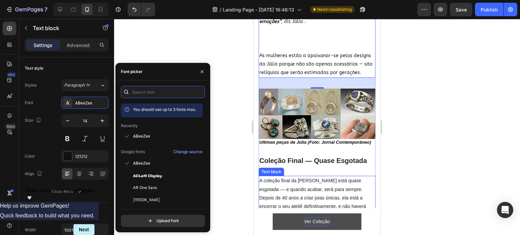
scroll to position [1115, 0]
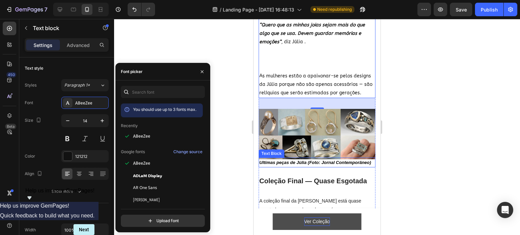
click at [289, 160] on strong "Ultimas peças de Júlia (Foto: Jornal Contemporâneo)" at bounding box center [315, 162] width 112 height 5
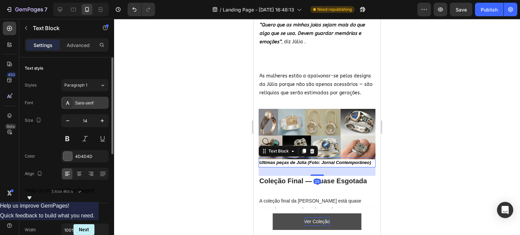
click at [71, 106] on div at bounding box center [67, 102] width 9 height 9
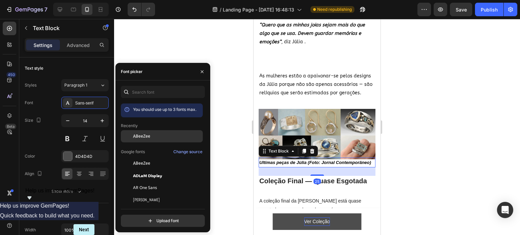
click at [135, 137] on span "ABeeZee" at bounding box center [141, 136] width 17 height 6
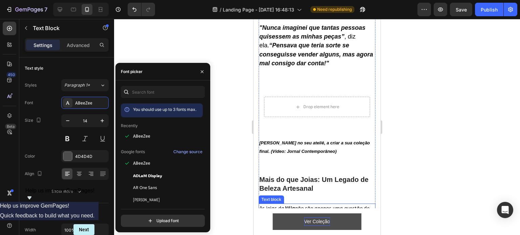
scroll to position [743, 0]
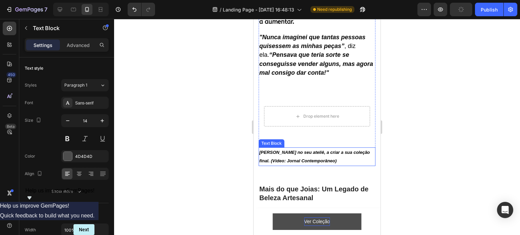
click at [293, 150] on strong "[PERSON_NAME] no seu ateliê, a criar a sua coleção final. (Vídeo: Jornal Contem…" at bounding box center [314, 157] width 111 height 14
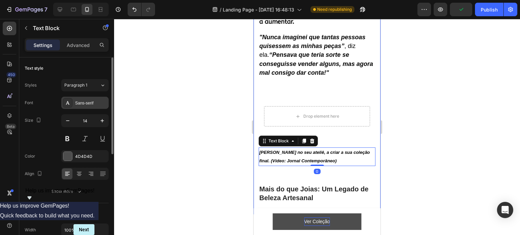
click at [81, 102] on div "Sans-serif" at bounding box center [91, 103] width 32 height 6
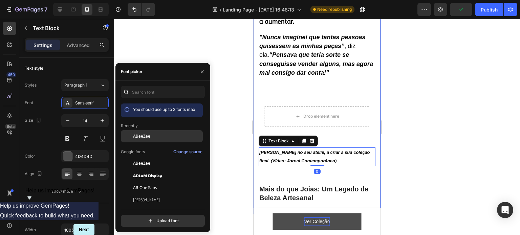
click at [133, 133] on span "ABeeZee" at bounding box center [141, 136] width 17 height 6
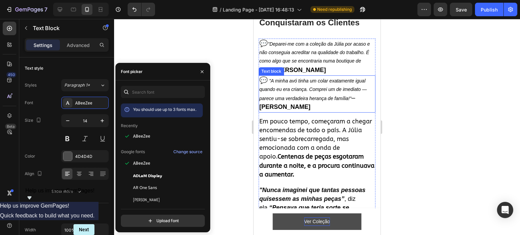
scroll to position [608, 0]
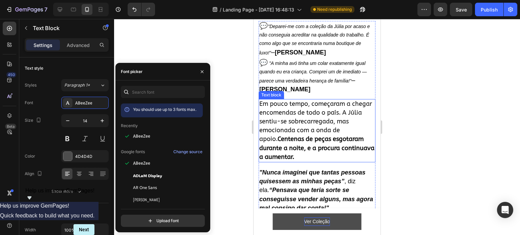
click at [296, 112] on p "Em pouco tempo, começaram a chegar encomendas de todo o país. A Júlia sentiu-se…" at bounding box center [316, 131] width 115 height 62
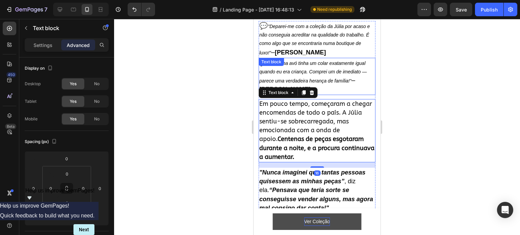
click at [311, 58] on div "💬 "A minha avó tinha um colar exatamente igual quando eu era criança. Comprei u…" at bounding box center [317, 76] width 117 height 37
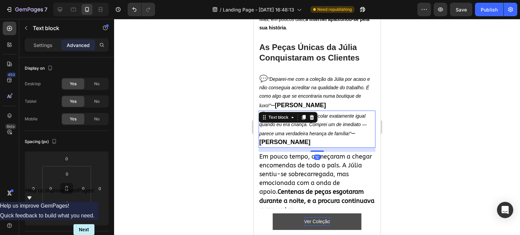
scroll to position [540, 0]
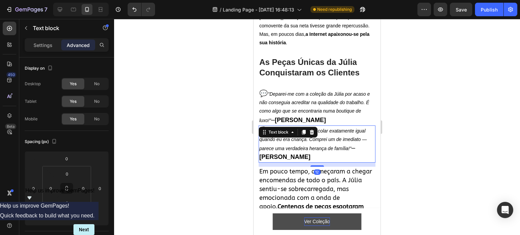
click at [315, 129] on p "💬 "A minha avó tinha um colar exatamente igual quando eu era criança. Comprei u…" at bounding box center [316, 144] width 115 height 36
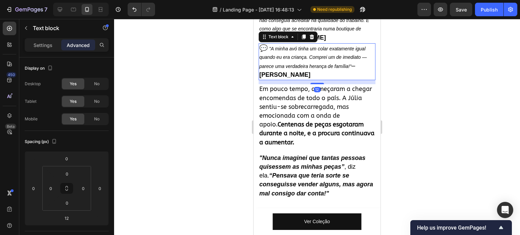
click at [51, 52] on div "Settings Advanced" at bounding box center [66, 47] width 95 height 19
click at [50, 50] on div "Settings" at bounding box center [43, 45] width 34 height 11
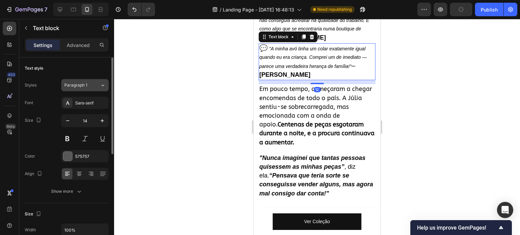
click at [82, 86] on span "Paragraph 1" at bounding box center [75, 85] width 23 height 6
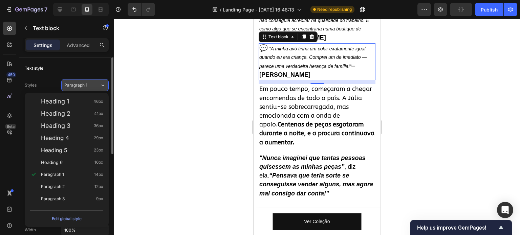
click at [83, 85] on span "Paragraph 1" at bounding box center [75, 85] width 23 height 6
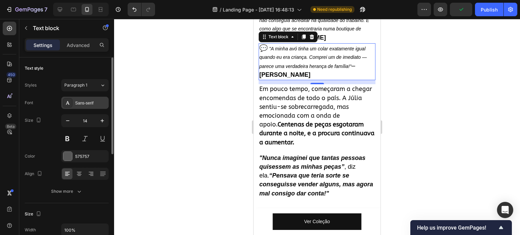
drag, startPoint x: 85, startPoint y: 98, endPoint x: 86, endPoint y: 106, distance: 7.8
click at [85, 99] on div "Sans-serif" at bounding box center [84, 103] width 47 height 12
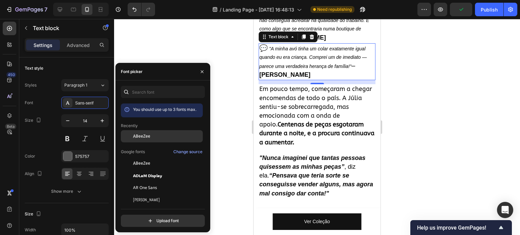
click at [136, 136] on span "ABeeZee" at bounding box center [141, 136] width 17 height 6
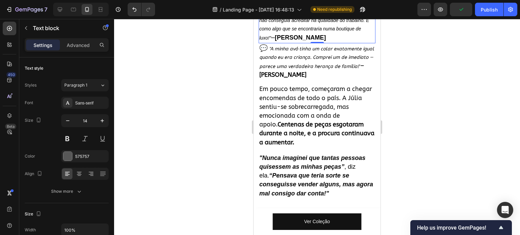
click at [325, 41] on icon ""Deparei-me com a coleção da Júlia por acaso e não conseguia acreditar na quali…" at bounding box center [314, 25] width 110 height 32
click at [75, 100] on div "Sans-serif" at bounding box center [84, 103] width 47 height 12
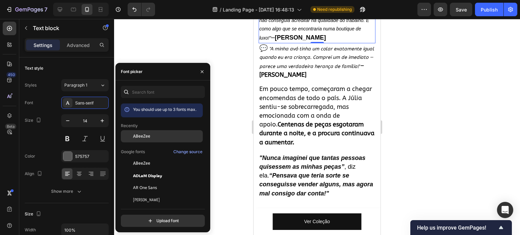
click at [136, 131] on div "ABeeZee" at bounding box center [162, 136] width 82 height 12
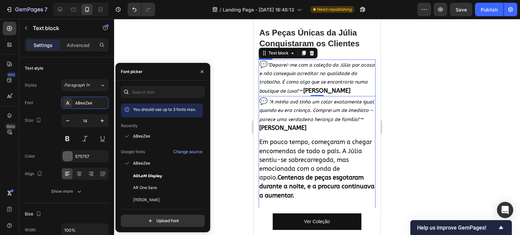
scroll to position [472, 0]
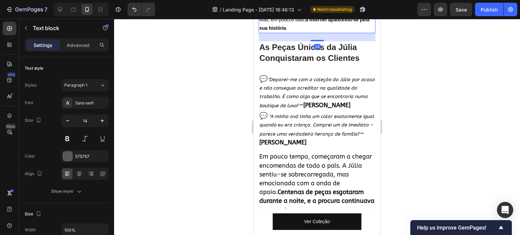
drag, startPoint x: 295, startPoint y: 84, endPoint x: 479, endPoint y: 120, distance: 187.1
click at [295, 31] on strong "a Internet apaixonou-se pela sua história" at bounding box center [314, 24] width 110 height 14
click at [86, 103] on div "Sans-serif" at bounding box center [91, 103] width 32 height 6
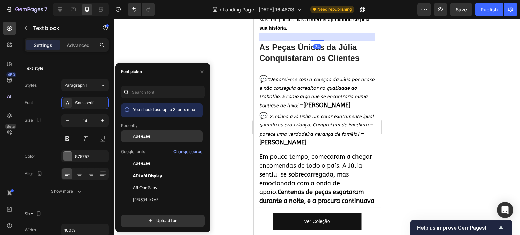
drag, startPoint x: 135, startPoint y: 135, endPoint x: 175, endPoint y: 125, distance: 41.3
click at [135, 135] on span "ABeeZee" at bounding box center [141, 136] width 17 height 6
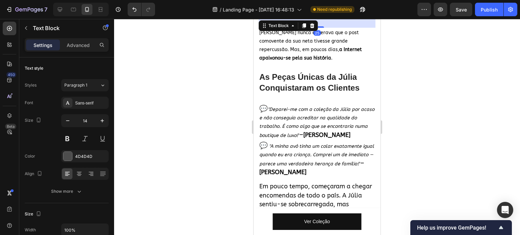
scroll to position [439, 0]
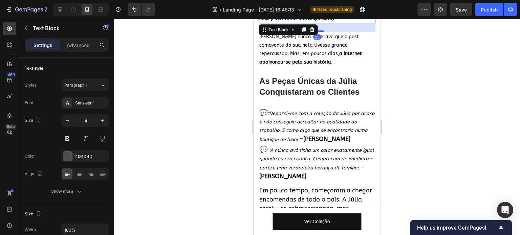
click at [319, 22] on p "[PERSON_NAME] no seu ateliê, a criar a sua coleção final. (Foto: Jornal Contemp…" at bounding box center [316, 13] width 115 height 17
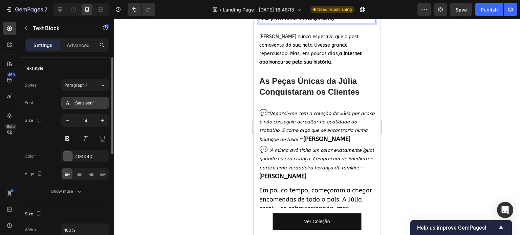
click at [85, 100] on div "Sans-serif" at bounding box center [84, 103] width 47 height 12
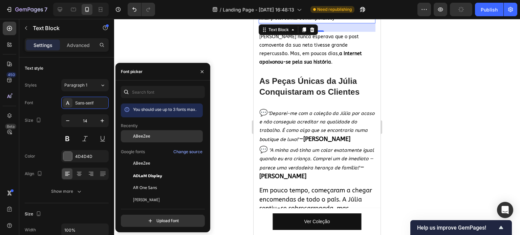
drag, startPoint x: 130, startPoint y: 136, endPoint x: 183, endPoint y: 132, distance: 53.0
click at [130, 136] on div at bounding box center [127, 136] width 12 height 12
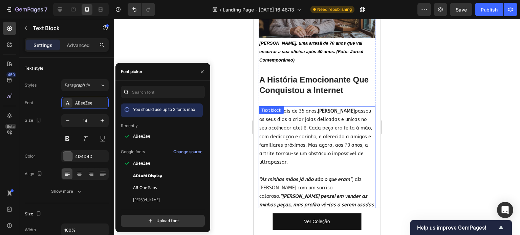
scroll to position [134, 0]
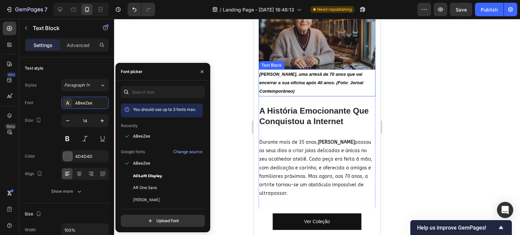
click at [304, 82] on p "[PERSON_NAME], uma artesã de 70 anos que vai encerrar a sua oficina após 40 ano…" at bounding box center [316, 83] width 115 height 26
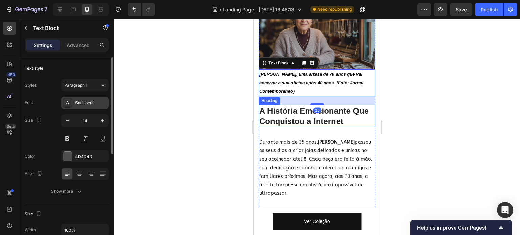
click at [86, 107] on div "Sans-serif" at bounding box center [84, 103] width 47 height 12
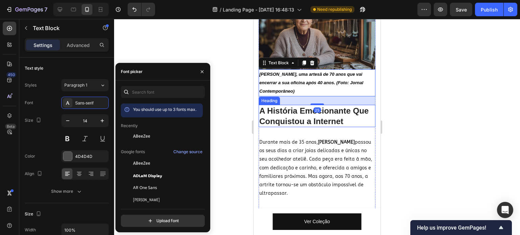
drag, startPoint x: 137, startPoint y: 137, endPoint x: 243, endPoint y: 137, distance: 105.6
click at [138, 138] on span "ABeeZee" at bounding box center [141, 136] width 17 height 6
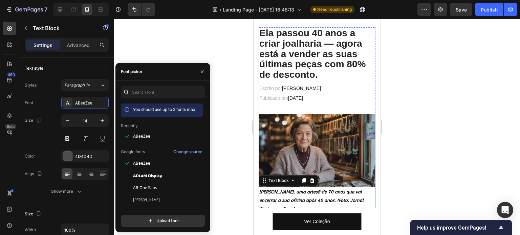
scroll to position [0, 0]
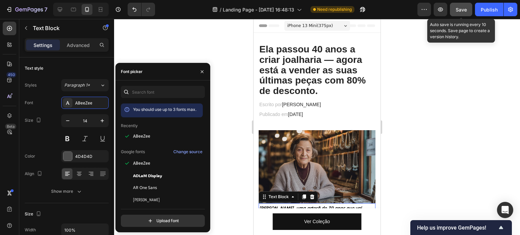
click at [462, 15] on button "Save" at bounding box center [461, 10] width 22 height 14
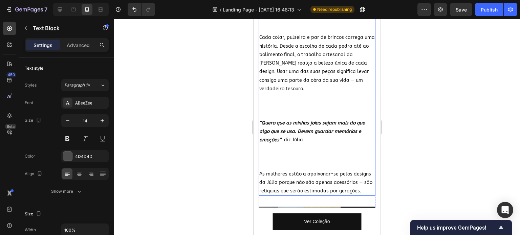
scroll to position [914, 0]
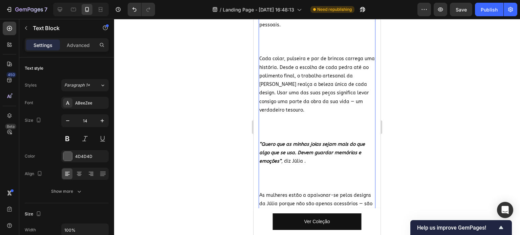
click at [313, 54] on p "As joias da Júlia não são apenas uma questão de estilo — são um testemunho de a…" at bounding box center [316, 8] width 115 height 94
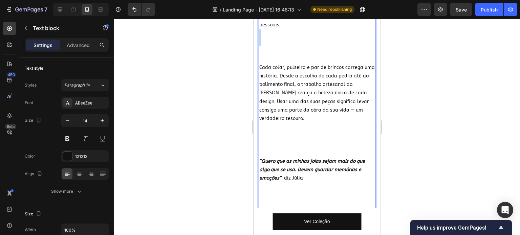
drag, startPoint x: 291, startPoint y: 110, endPoint x: 282, endPoint y: 92, distance: 20.3
click at [282, 63] on p "As joias da Júlia não são apenas uma questão de estilo — são um testemunho de a…" at bounding box center [316, 12] width 115 height 102
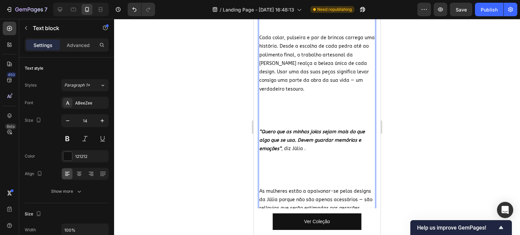
scroll to position [948, 0]
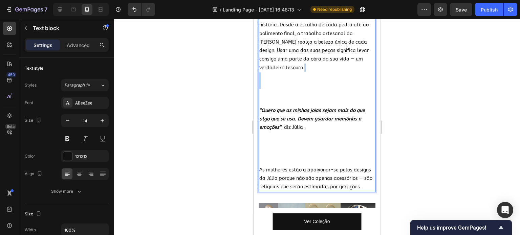
drag, startPoint x: 291, startPoint y: 144, endPoint x: 283, endPoint y: 128, distance: 18.2
click at [283, 106] on p "Cada colar, pulseira e par de brincos carrega uma história. Desde a escolha de …" at bounding box center [316, 59] width 115 height 94
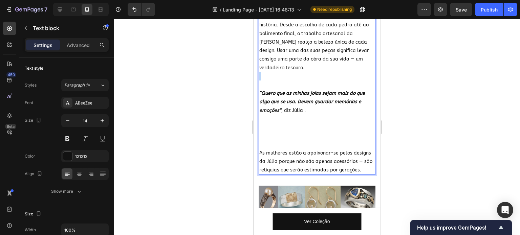
drag, startPoint x: 283, startPoint y: 128, endPoint x: 291, endPoint y: 131, distance: 8.9
click at [291, 89] on p "Cada colar, pulseira e par de brincos carrega uma história. Desde a escolha de …" at bounding box center [316, 50] width 115 height 77
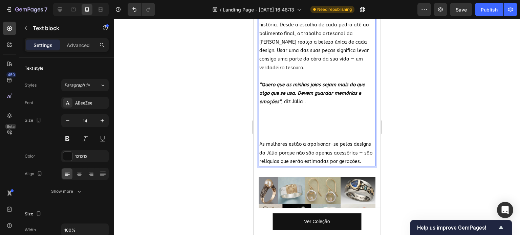
drag, startPoint x: 289, startPoint y: 56, endPoint x: 299, endPoint y: 63, distance: 12.1
click at [299, 63] on div "As joias da Júlia não são apenas uma questão de estilo — são um testemunho de a…" at bounding box center [317, 46] width 117 height 240
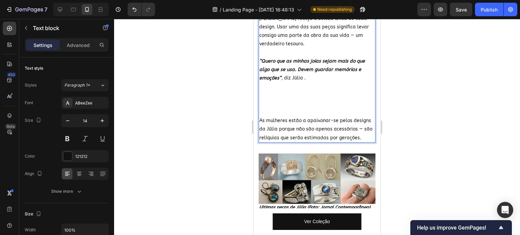
scroll to position [982, 0]
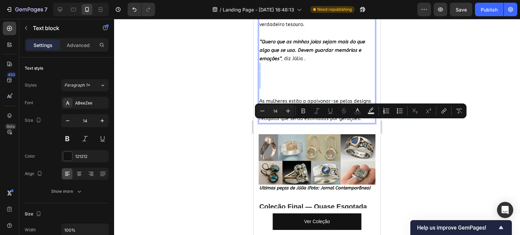
drag, startPoint x: 306, startPoint y: 122, endPoint x: 307, endPoint y: 139, distance: 16.9
click at [307, 97] on p "“Quero que as minhas joias sejam mais do que algo que se usa. Devem guardar mem…" at bounding box center [316, 68] width 115 height 60
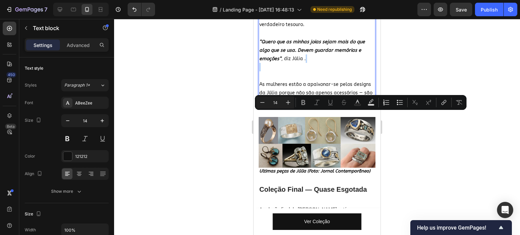
drag, startPoint x: 289, startPoint y: 120, endPoint x: 292, endPoint y: 126, distance: 7.1
click at [292, 80] on p "“Quero que as minhas joias sejam mais do que algo que se usa. Devem guardar mem…" at bounding box center [316, 59] width 115 height 43
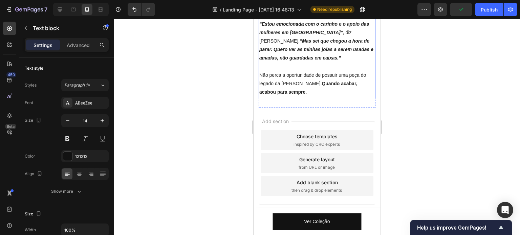
scroll to position [1283, 0]
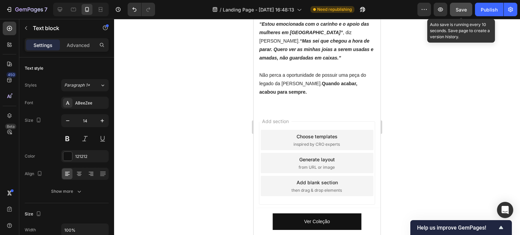
click at [466, 12] on span "Save" at bounding box center [461, 10] width 11 height 6
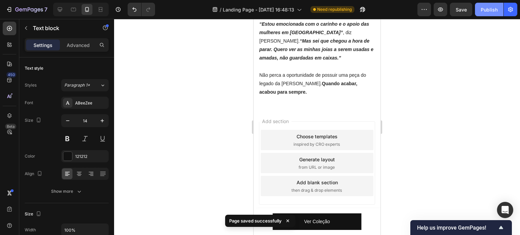
click at [478, 11] on button "Publish" at bounding box center [489, 10] width 28 height 14
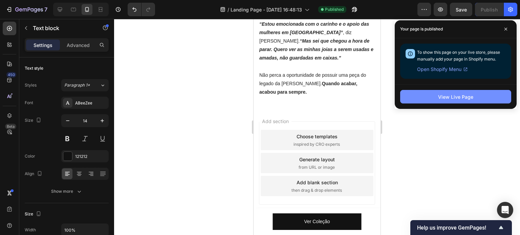
click at [447, 94] on div "View Live Page" at bounding box center [455, 96] width 35 height 7
